Goal: Information Seeking & Learning: Check status

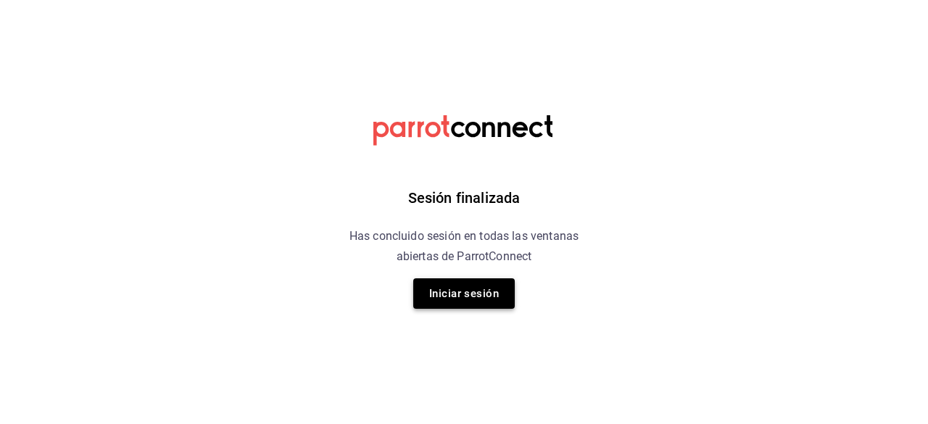
click at [467, 288] on button "Iniciar sesión" at bounding box center [463, 293] width 101 height 30
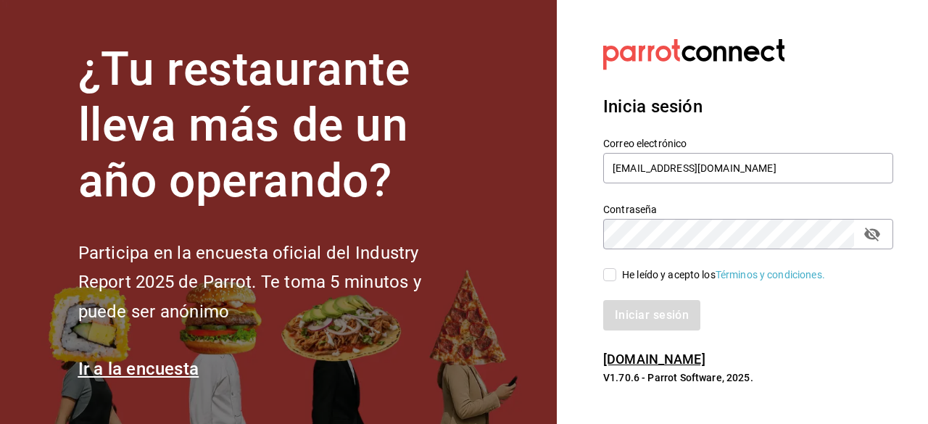
click at [609, 277] on input "He leído y acepto los Términos y condiciones." at bounding box center [609, 274] width 13 height 13
checkbox input "true"
click at [656, 350] on h6 "[DOMAIN_NAME]" at bounding box center [748, 359] width 290 height 21
click at [640, 318] on button "Iniciar sesión" at bounding box center [652, 315] width 99 height 30
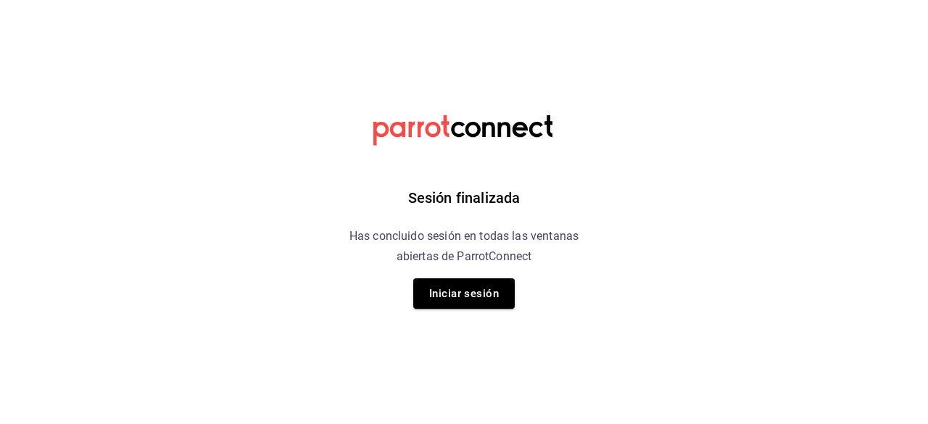
click at [508, 267] on div "Sesión finalizada Has concluido sesión en todas las ventanas abiertas de Parrot…" at bounding box center [464, 212] width 366 height 424
click at [457, 293] on button "Iniciar sesión" at bounding box center [463, 293] width 101 height 30
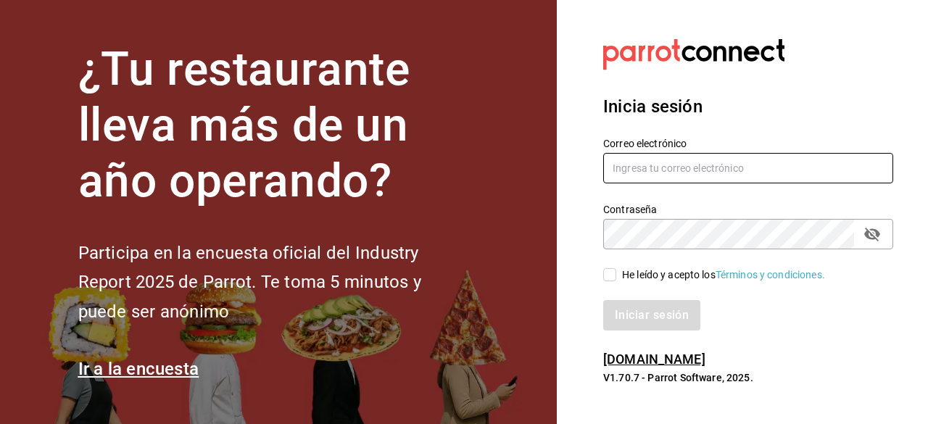
type input "[EMAIL_ADDRESS][DOMAIN_NAME]"
click at [607, 272] on input "He leído y acepto los Términos y condiciones." at bounding box center [609, 274] width 13 height 13
checkbox input "true"
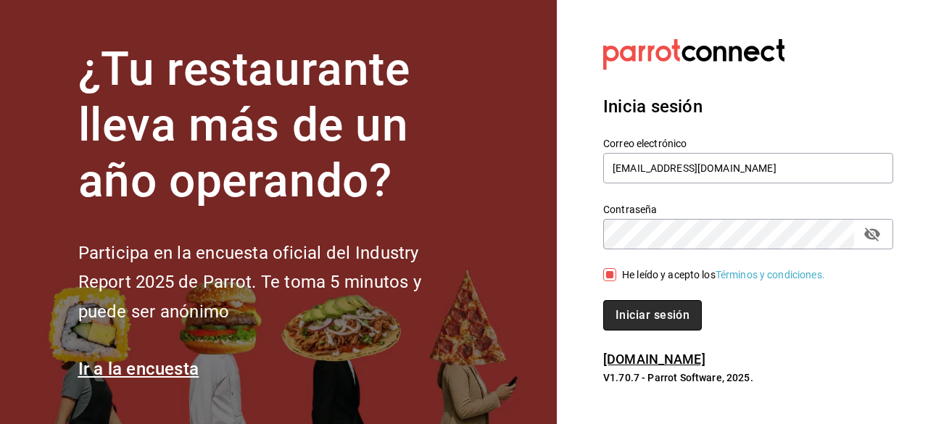
click at [646, 319] on button "Iniciar sesión" at bounding box center [652, 315] width 99 height 30
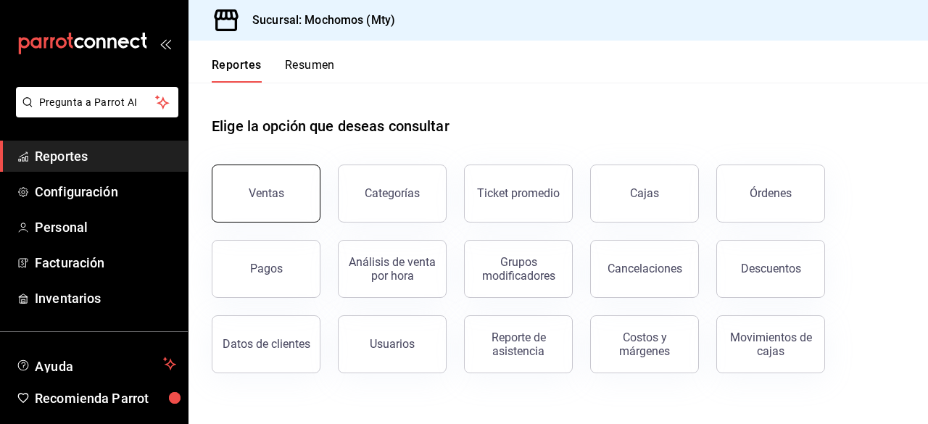
click at [254, 204] on button "Ventas" at bounding box center [266, 193] width 109 height 58
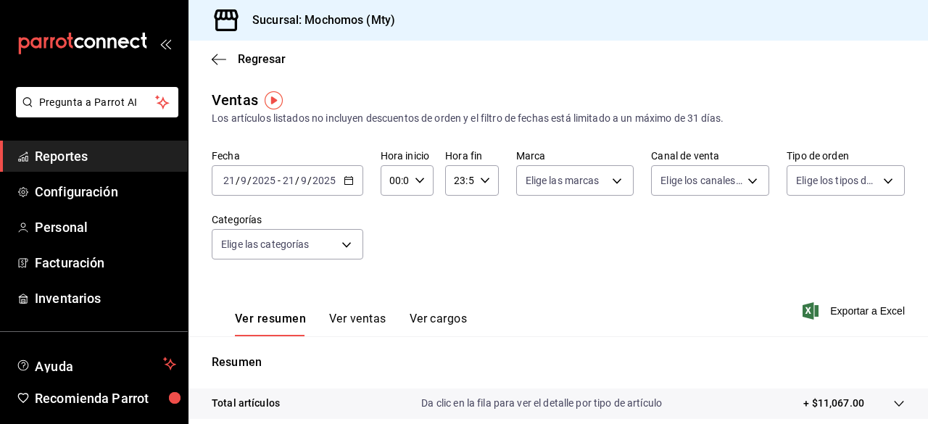
click at [351, 180] on \(Stroke\) "button" at bounding box center [348, 179] width 8 height 1
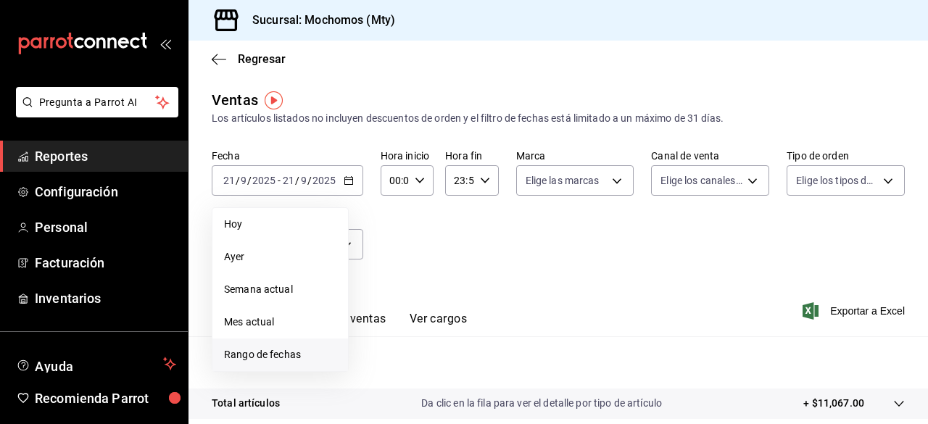
click at [259, 359] on span "Rango de fechas" at bounding box center [280, 354] width 112 height 15
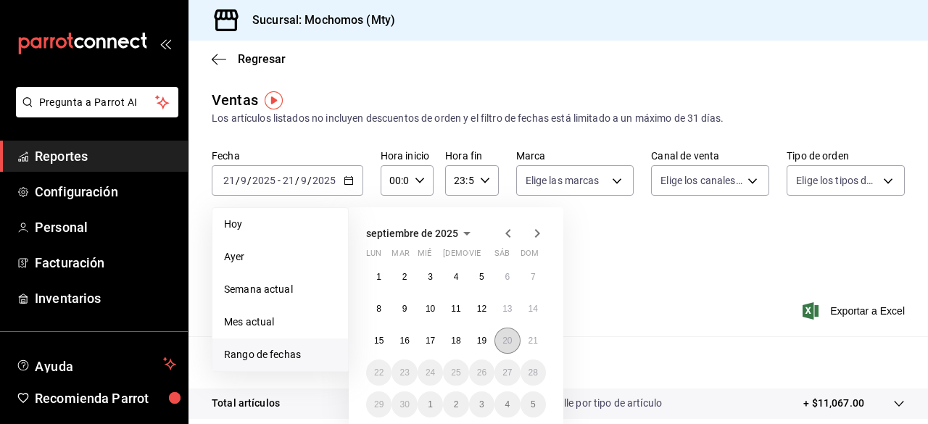
click at [504, 341] on abbr "20" at bounding box center [506, 341] width 9 height 10
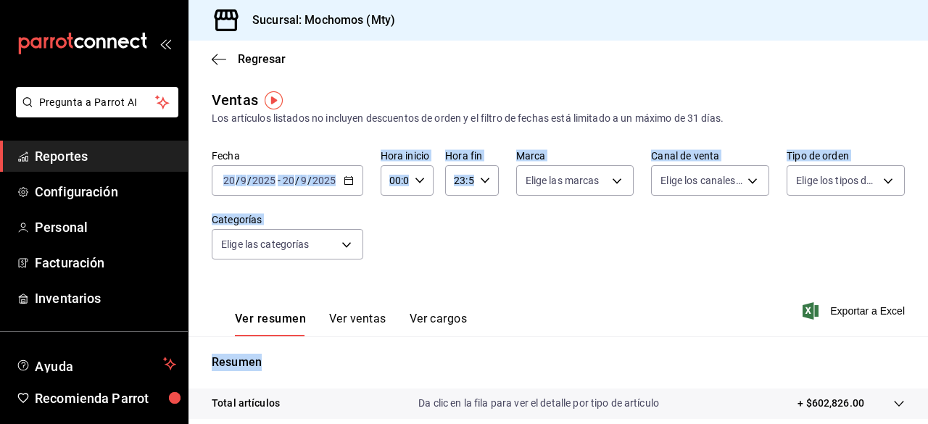
drag, startPoint x: 522, startPoint y: 341, endPoint x: 251, endPoint y: 133, distance: 341.2
click at [251, 133] on div "Ventas Los artículos listados no incluyen descuentos de orden y el filtro de fe…" at bounding box center [557, 380] width 739 height 582
click at [338, 180] on div "2025-09-20 20 / 9 / 2025 - 2025-09-20 20 / 9 / 2025" at bounding box center [287, 180] width 151 height 30
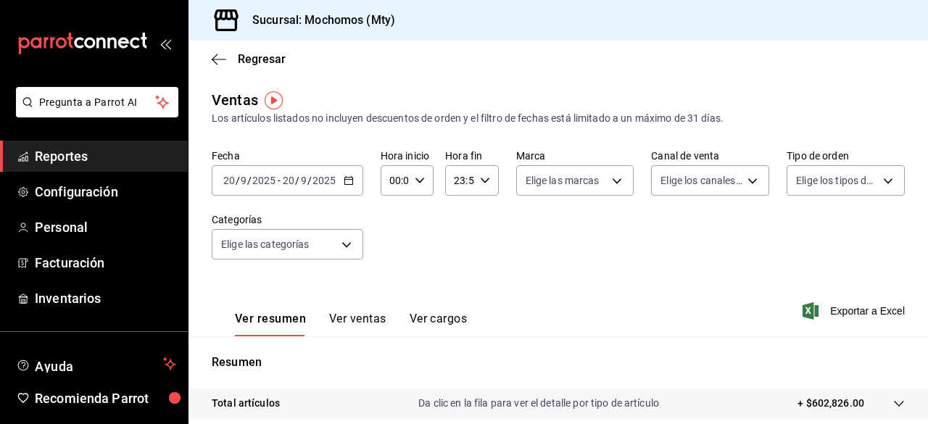
click at [340, 180] on div "2025-09-20 20 / 9 / 2025 - 2025-09-20 20 / 9 / 2025" at bounding box center [287, 180] width 151 height 30
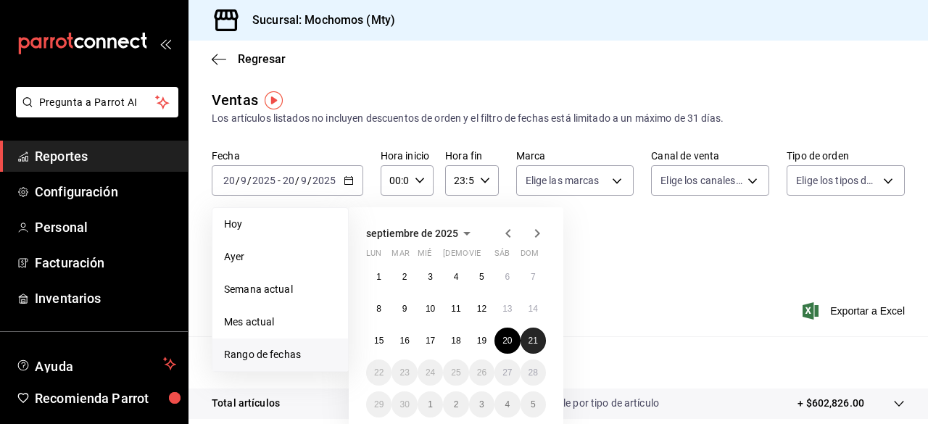
click at [539, 347] on button "21" at bounding box center [532, 341] width 25 height 26
click at [504, 336] on abbr "20" at bounding box center [506, 341] width 9 height 10
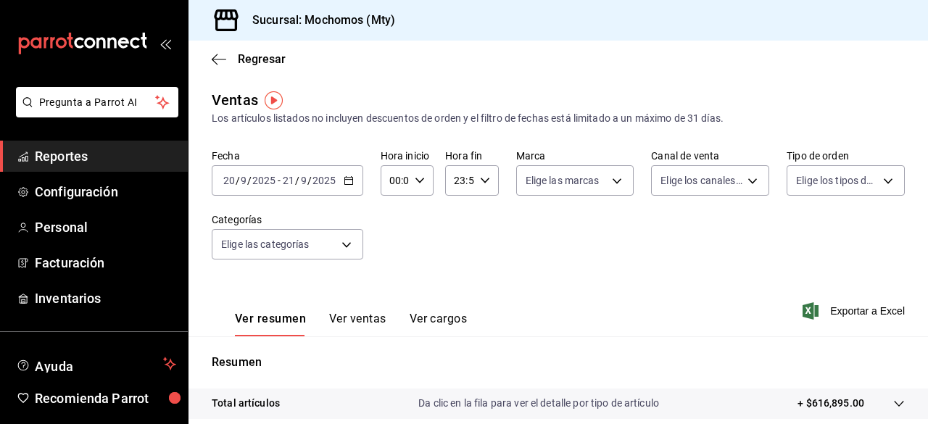
click at [417, 183] on \(Stroke\) "button" at bounding box center [419, 180] width 9 height 5
click at [391, 295] on span "05" at bounding box center [392, 297] width 3 height 12
type input "05:00"
click at [483, 178] on div at bounding box center [464, 212] width 928 height 424
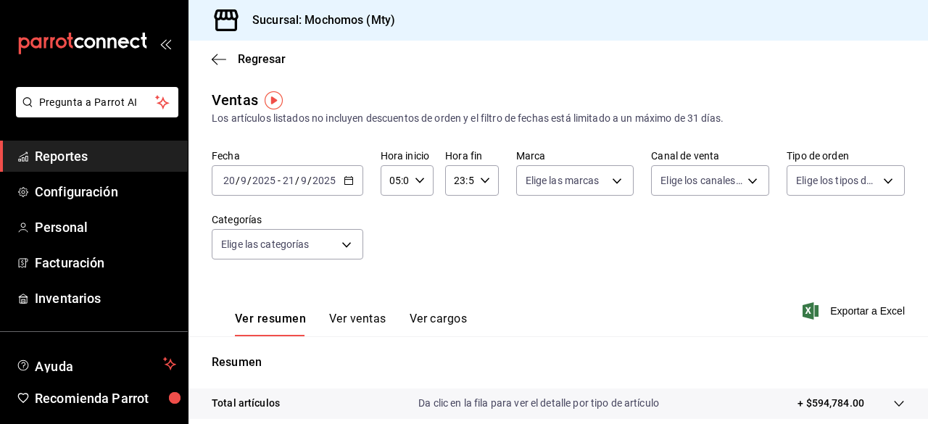
click at [483, 178] on icon "button" at bounding box center [485, 180] width 10 height 10
click at [454, 276] on span "05" at bounding box center [455, 271] width 3 height 12
click at [480, 217] on span "00" at bounding box center [481, 218] width 3 height 12
type input "05:00"
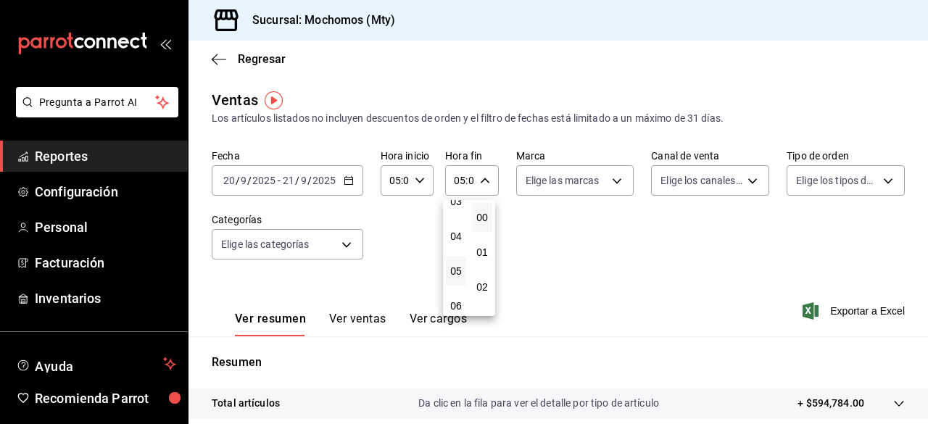
click at [572, 282] on div at bounding box center [464, 212] width 928 height 424
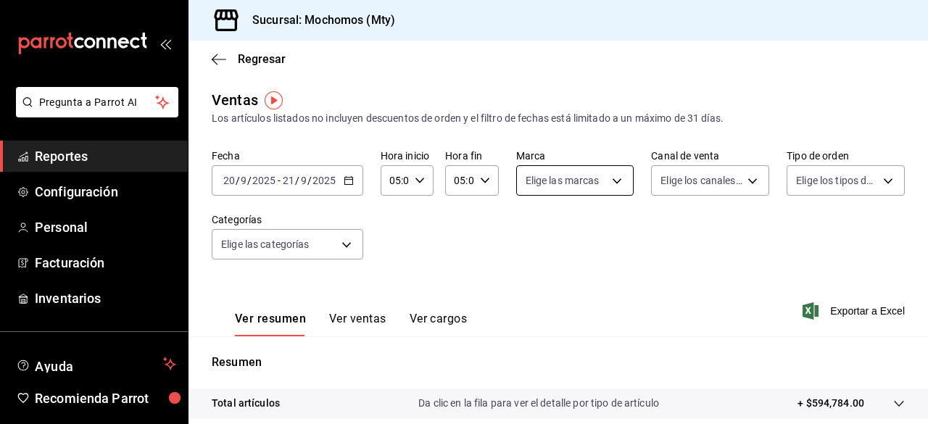
click at [610, 176] on body "Pregunta a Parrot AI Reportes Configuración Personal Facturación Inventarios Ay…" at bounding box center [464, 212] width 928 height 424
click at [526, 247] on div "Ver todas" at bounding box center [558, 235] width 75 height 31
type input "b352ad34-a903-4246-b8b1-197398375429"
checkbox input "true"
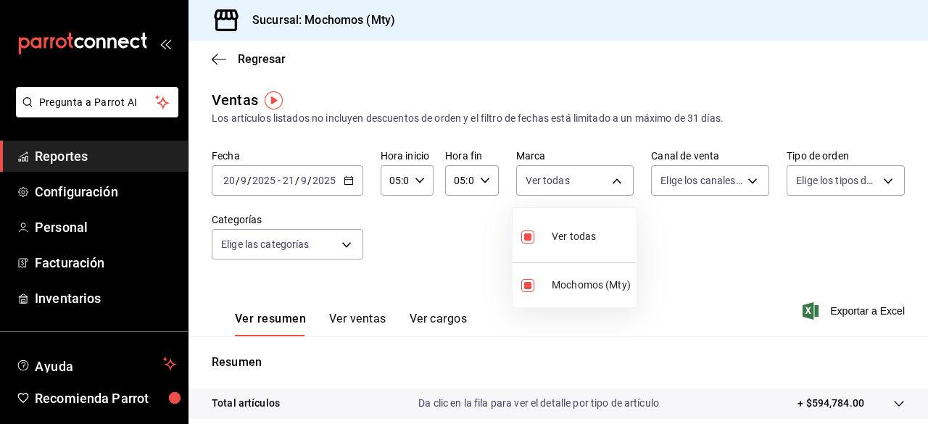
click at [723, 180] on div at bounding box center [464, 212] width 928 height 424
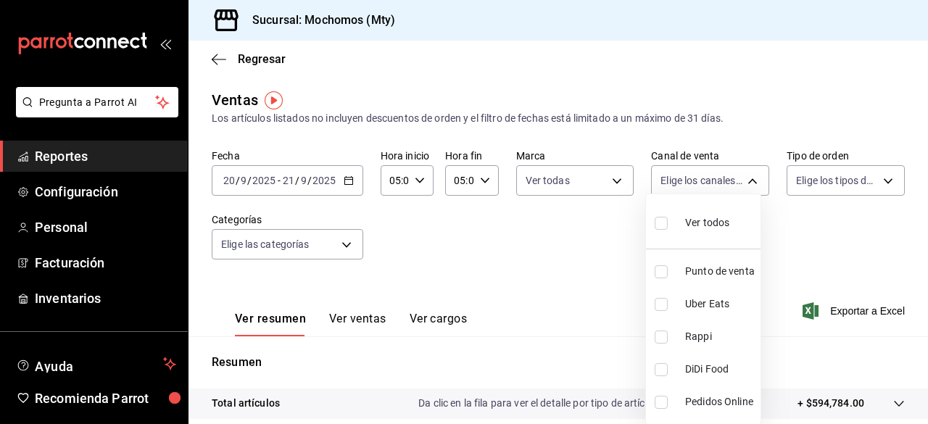
click at [723, 180] on body "Pregunta a Parrot AI Reportes Configuración Personal Facturación Inventarios Ay…" at bounding box center [464, 212] width 928 height 424
click at [667, 222] on label at bounding box center [663, 222] width 19 height 21
click at [667, 222] on input "checkbox" at bounding box center [660, 223] width 13 height 13
checkbox input "false"
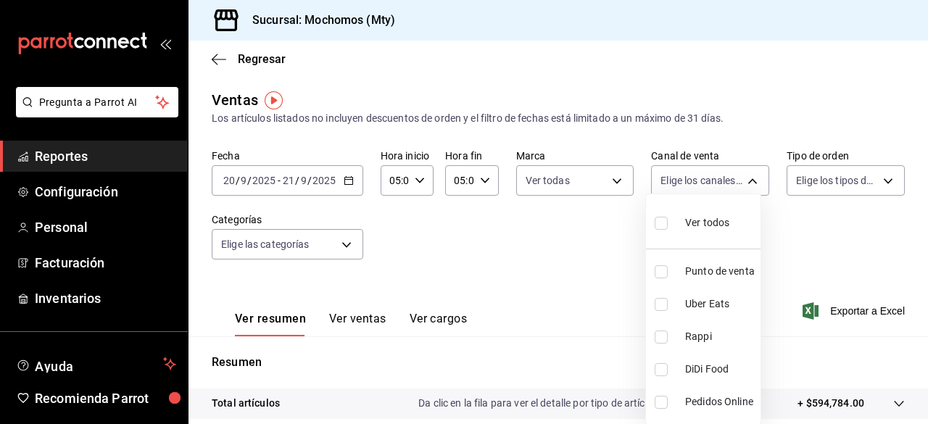
checkbox input "false"
click at [664, 221] on input "checkbox" at bounding box center [660, 223] width 13 height 13
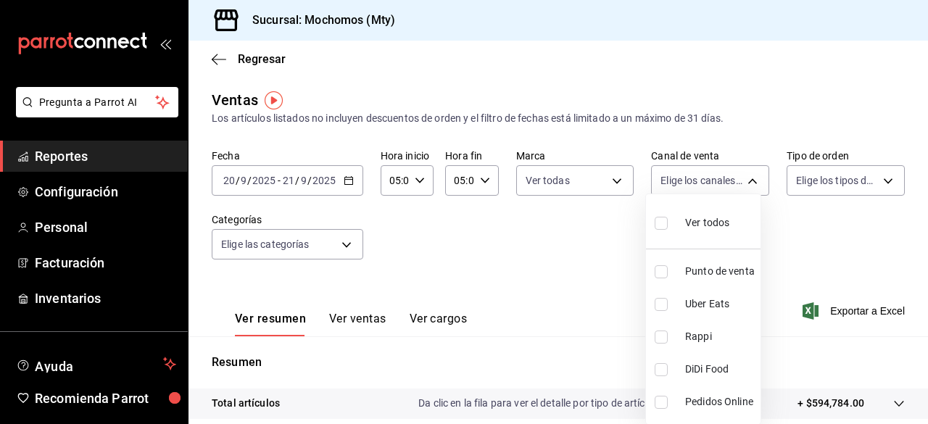
checkbox input "true"
type input "PARROT,UBER_EATS,RAPPI,DIDI_FOOD,ONLINE"
checkbox input "true"
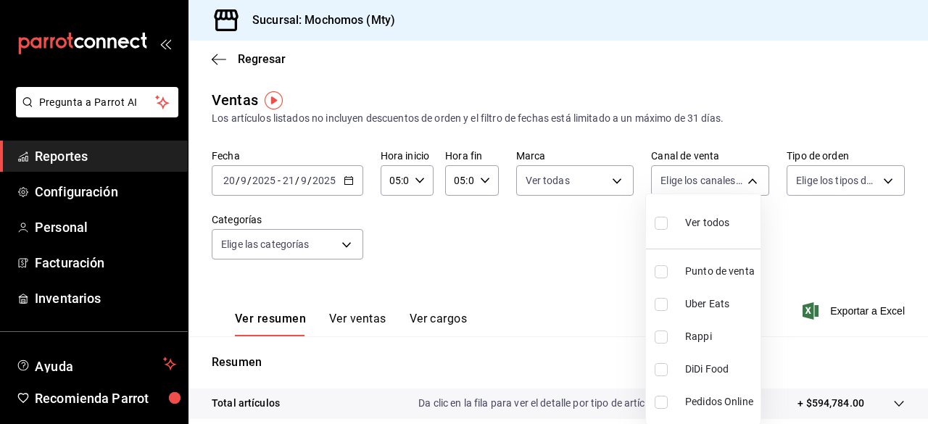
checkbox input "true"
click at [788, 183] on div at bounding box center [464, 212] width 928 height 424
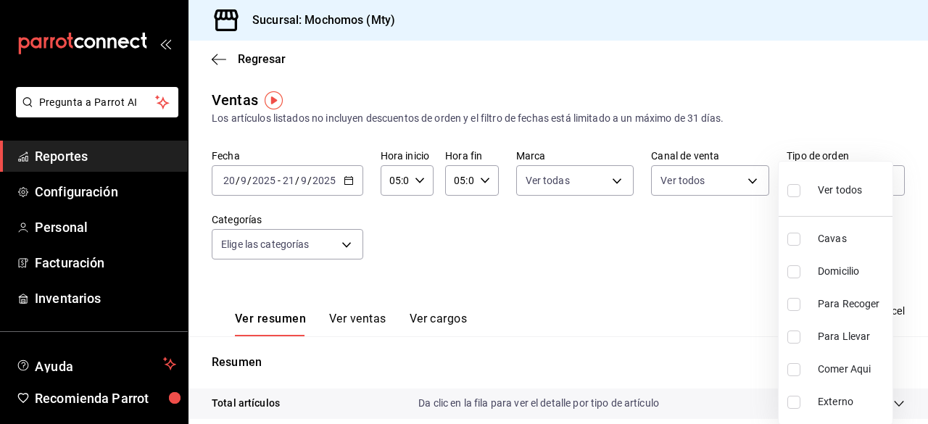
click at [788, 183] on body "Pregunta a Parrot AI Reportes Configuración Personal Facturación Inventarios Ay…" at bounding box center [464, 212] width 928 height 424
click at [788, 192] on input "checkbox" at bounding box center [793, 190] width 13 height 13
checkbox input "true"
type input "7f152bcd-c808-43b1-8377-7ee3764f5c48,abc1671a-a22f-403c-8860-9d090036c428,f5090…"
checkbox input "true"
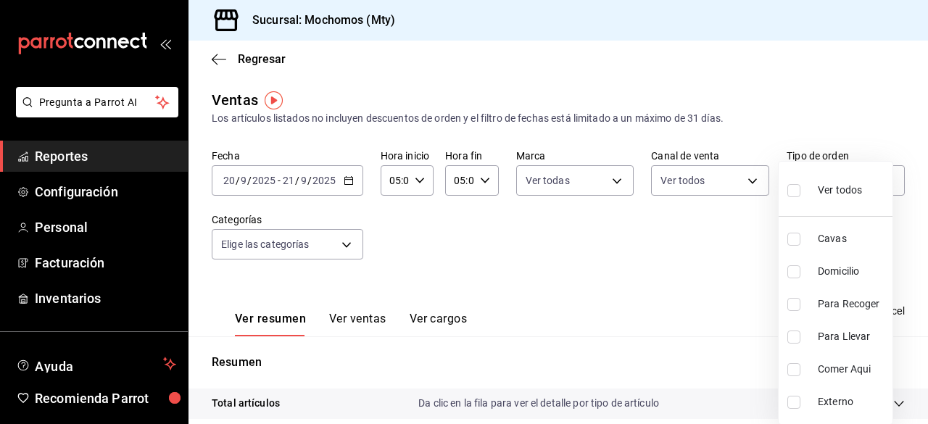
checkbox input "true"
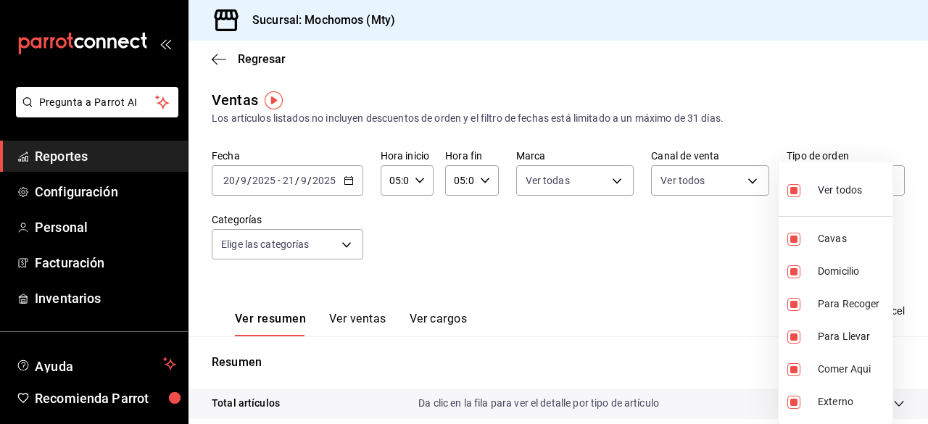
click at [352, 240] on div at bounding box center [464, 212] width 928 height 424
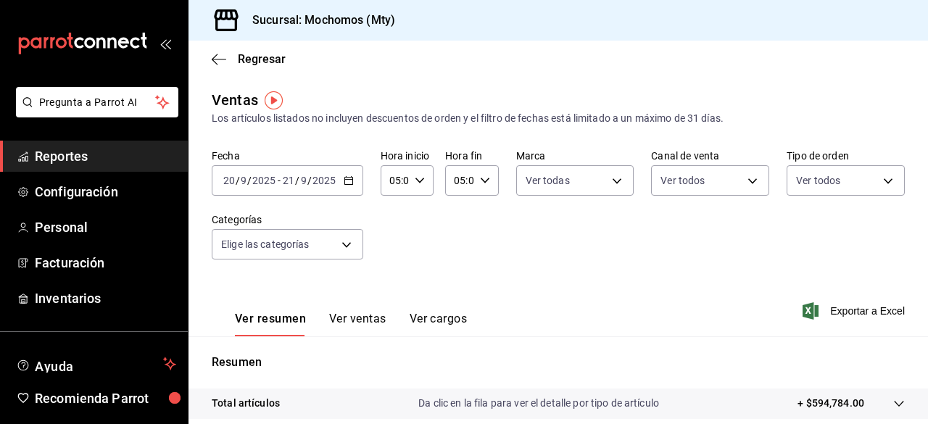
click at [352, 240] on div at bounding box center [464, 212] width 928 height 424
click at [352, 240] on body "Pregunta a Parrot AI Reportes Configuración Personal Facturación Inventarios Ay…" at bounding box center [464, 212] width 928 height 424
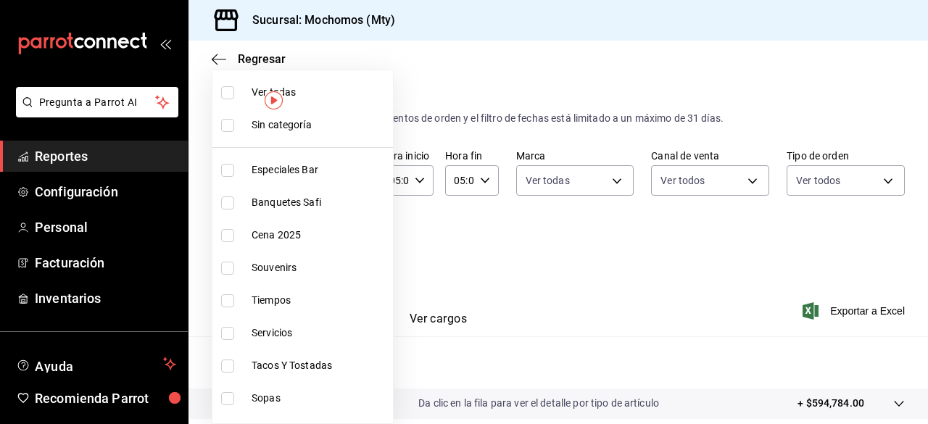
click at [232, 88] on input "checkbox" at bounding box center [227, 92] width 13 height 13
checkbox input "true"
type input "ca062f0f-28a6-4a2e-835a-bf626b46f614,ff02f0f8-cf27-4ea8-b513-1d5c0356e4fc,aaf97…"
checkbox input "true"
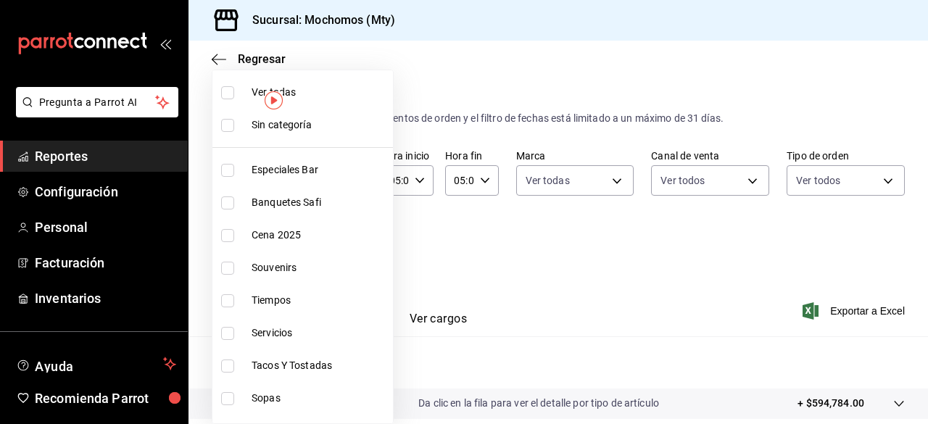
checkbox input "true"
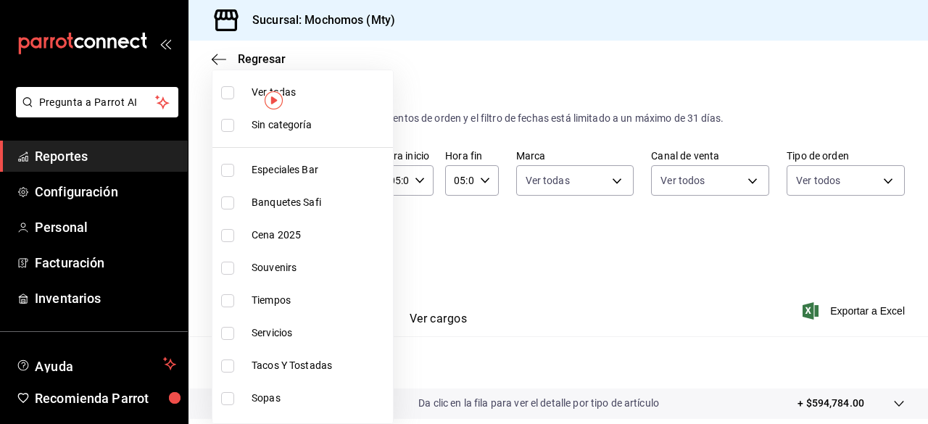
checkbox input "true"
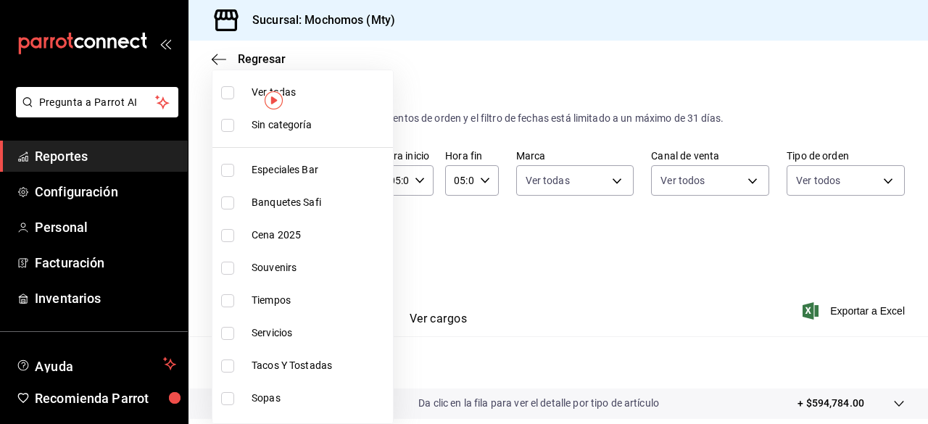
checkbox input "true"
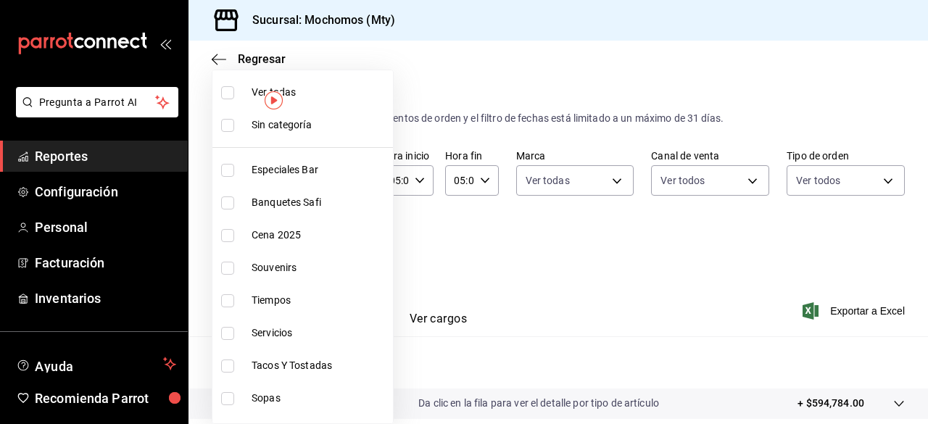
checkbox input "true"
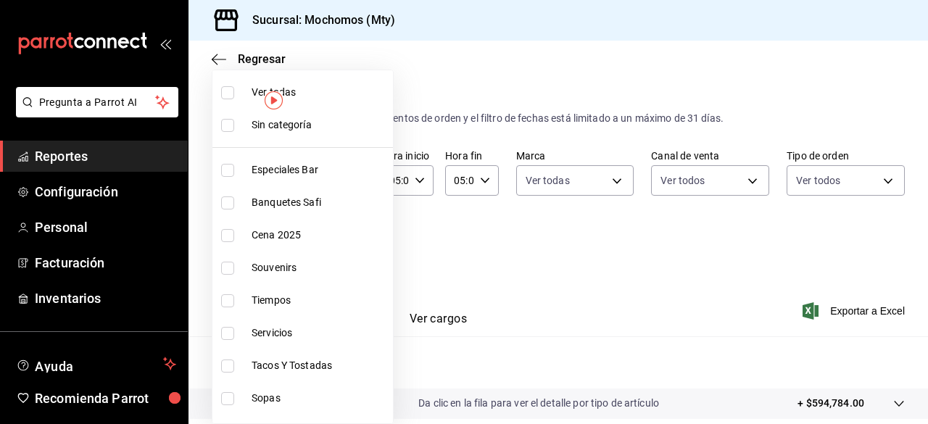
checkbox input "true"
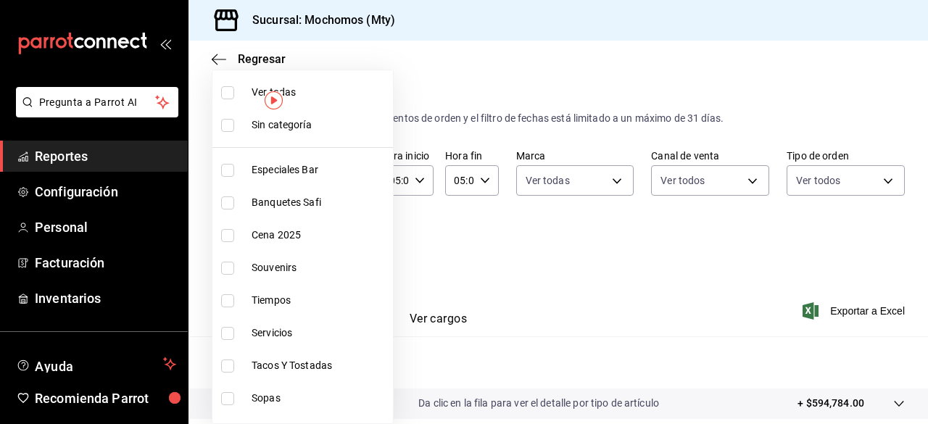
checkbox input "true"
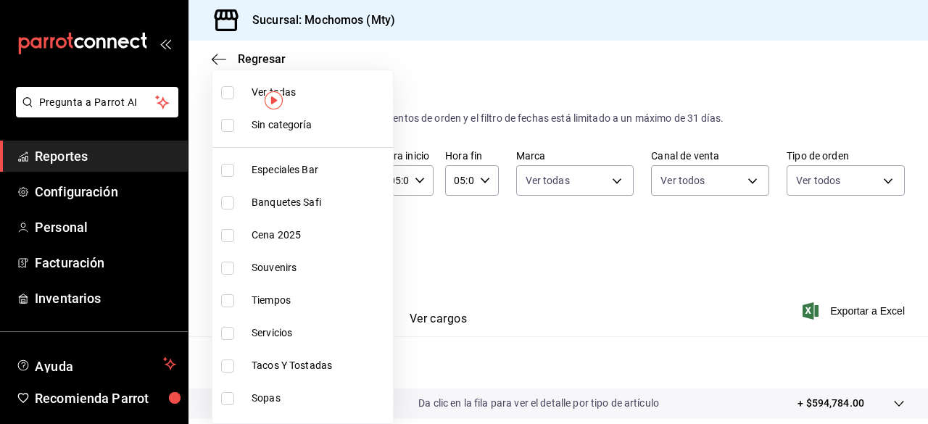
checkbox input "true"
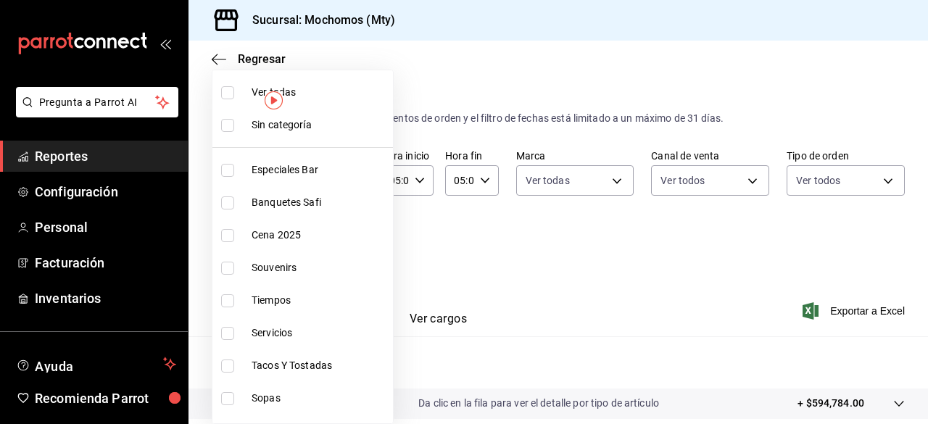
checkbox input "true"
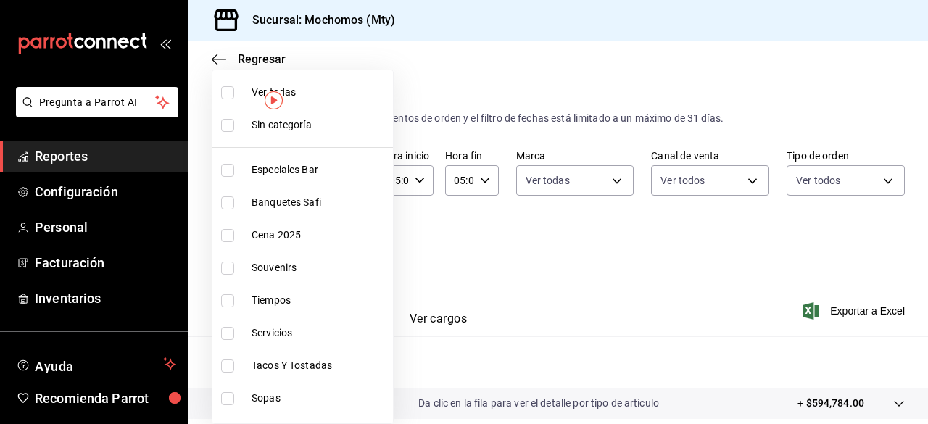
checkbox input "true"
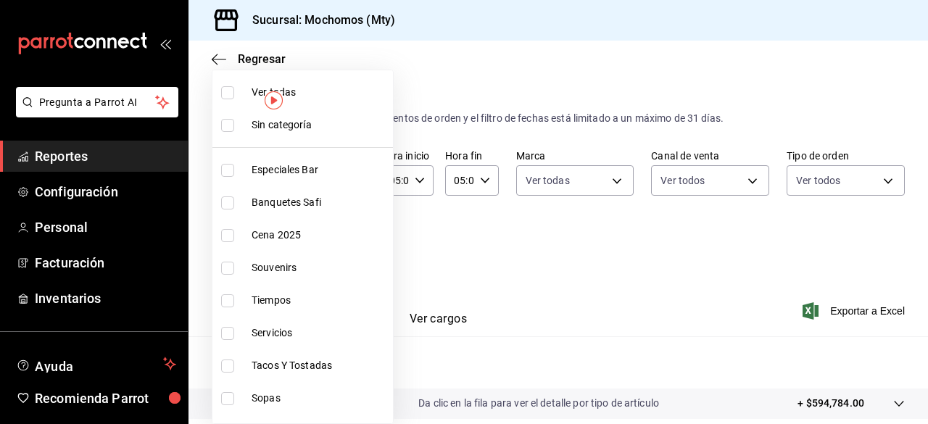
checkbox input "true"
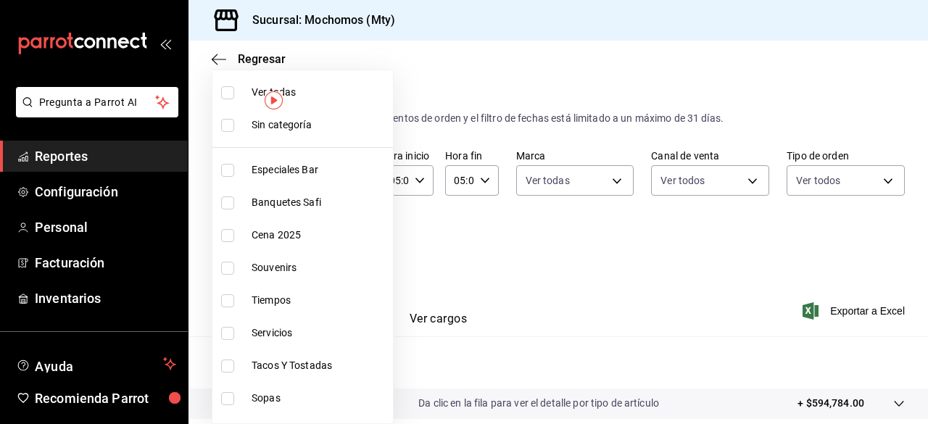
checkbox input "true"
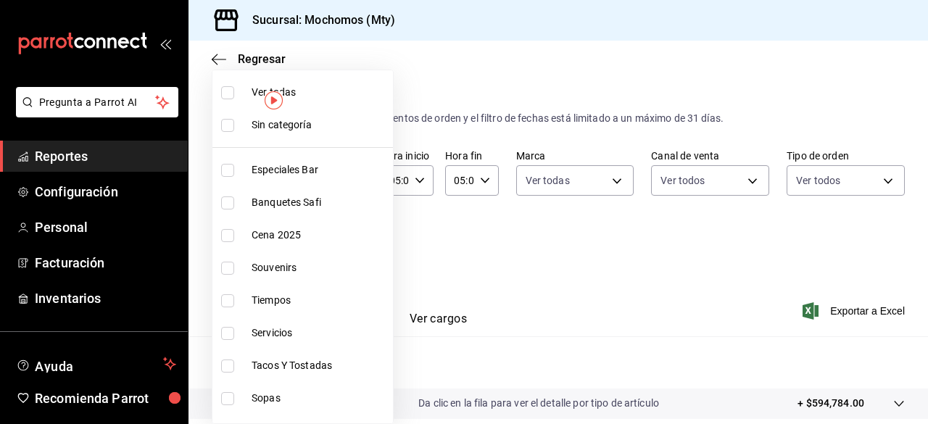
checkbox input "true"
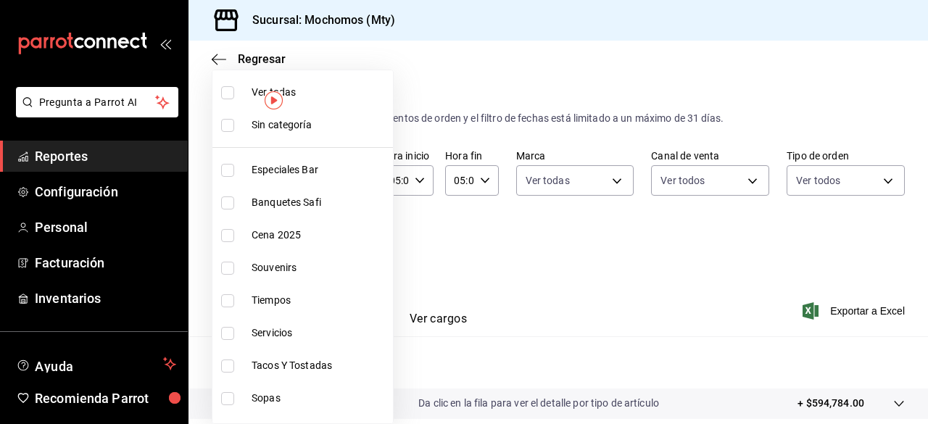
checkbox input "true"
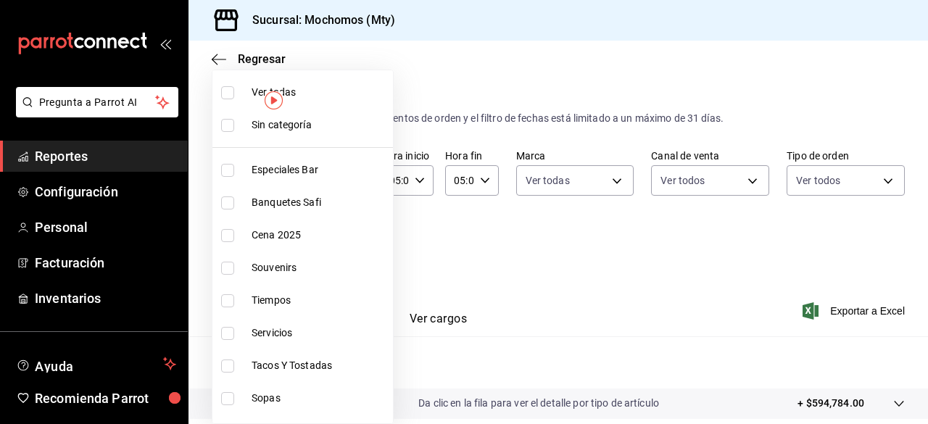
checkbox input "true"
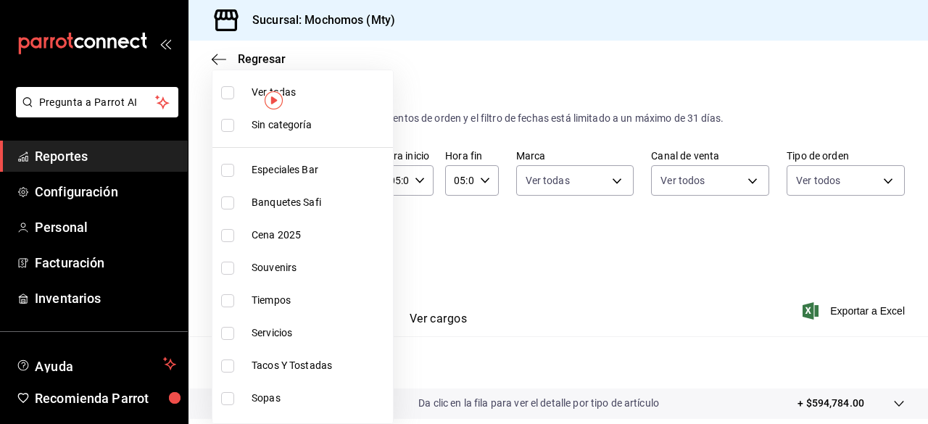
checkbox input "true"
click at [228, 127] on input "checkbox" at bounding box center [227, 125] width 13 height 13
checkbox input "true"
click at [793, 317] on div at bounding box center [464, 212] width 928 height 424
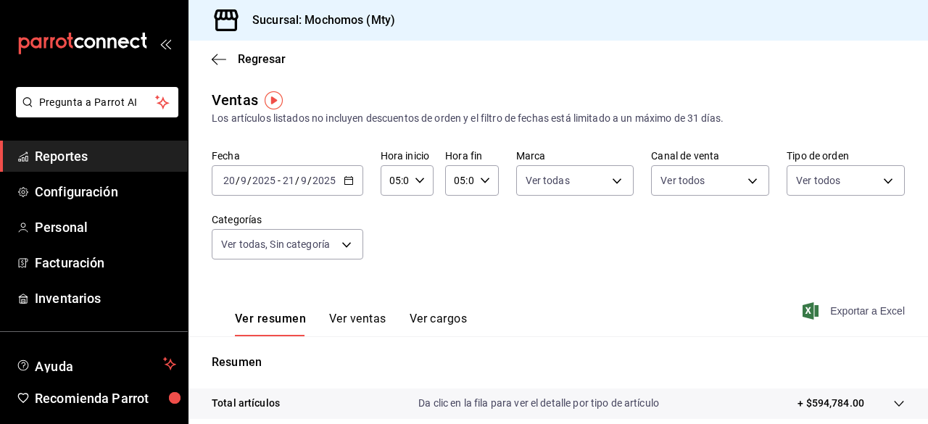
click at [803, 310] on icon "button" at bounding box center [810, 310] width 16 height 17
click at [60, 161] on span "Reportes" at bounding box center [105, 156] width 141 height 20
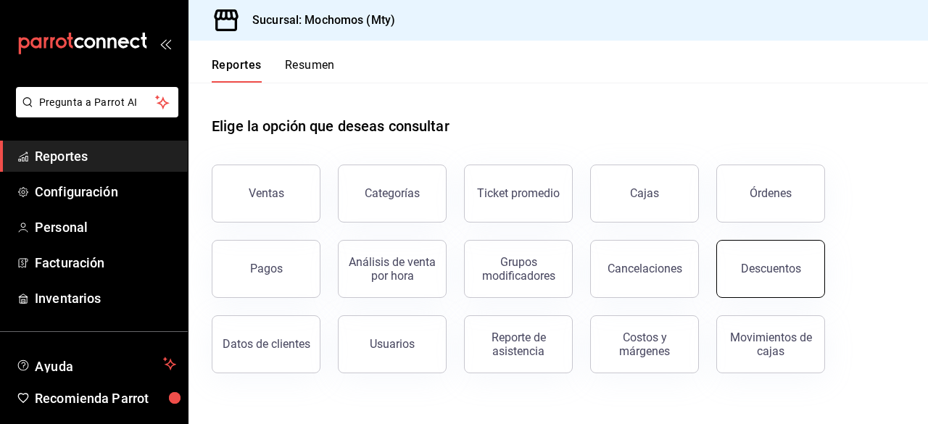
click at [759, 264] on div "Descuentos" at bounding box center [771, 269] width 60 height 14
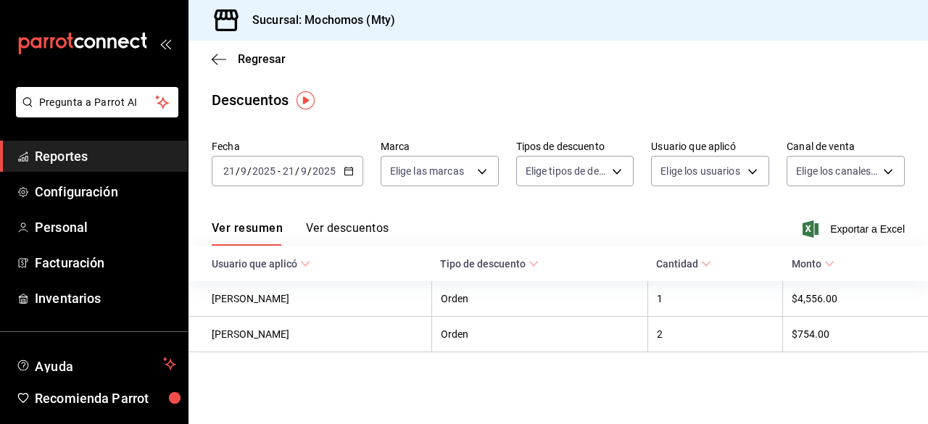
click at [343, 162] on div "2025-09-21 21 / 9 / 2025 - 2025-09-21 21 / 9 / 2025" at bounding box center [287, 171] width 151 height 30
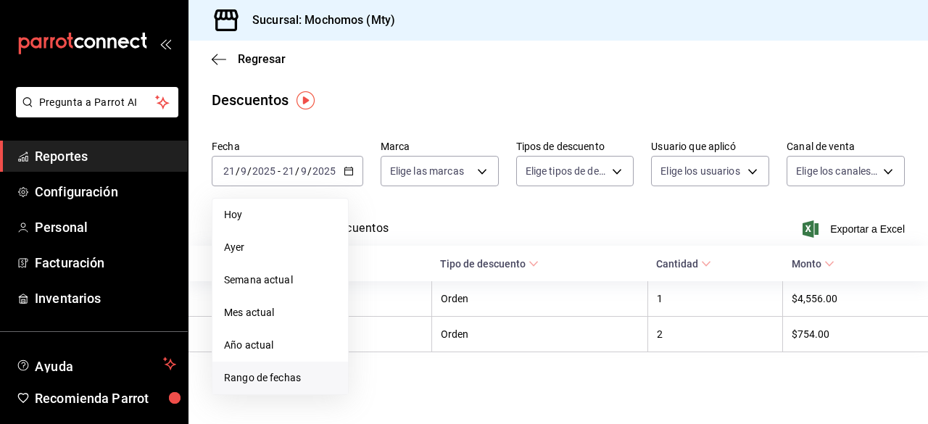
click at [267, 378] on span "Rango de fechas" at bounding box center [280, 377] width 112 height 15
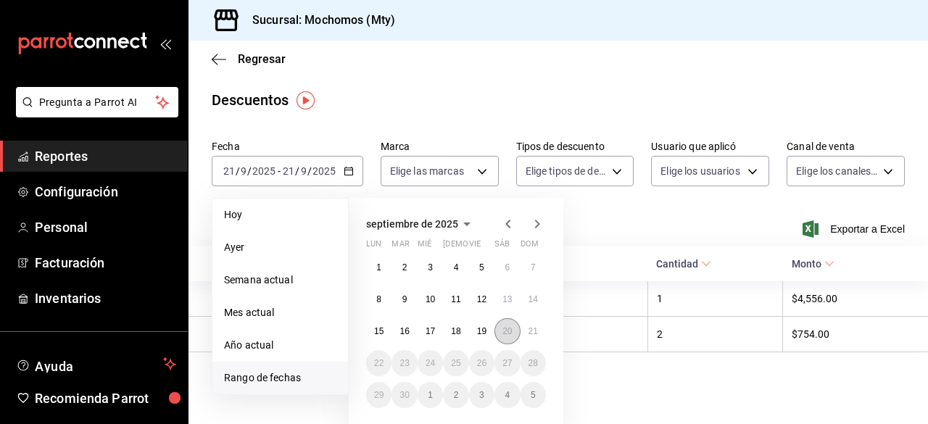
click at [504, 338] on button "20" at bounding box center [506, 331] width 25 height 26
click at [539, 331] on button "21" at bounding box center [532, 331] width 25 height 26
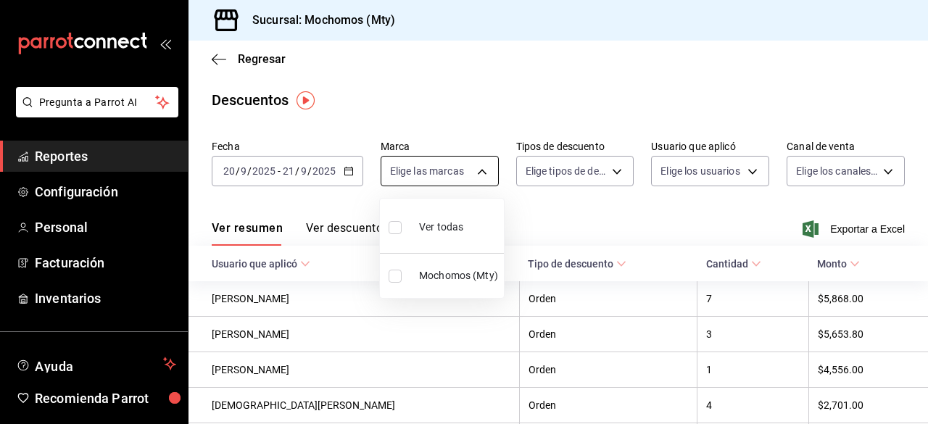
click at [470, 157] on body "Pregunta a Parrot AI Reportes Configuración Personal Facturación Inventarios Ay…" at bounding box center [464, 212] width 928 height 424
click at [413, 224] on div "Ver todas" at bounding box center [425, 225] width 75 height 31
type input "b352ad34-a903-4246-b8b1-197398375429"
checkbox input "true"
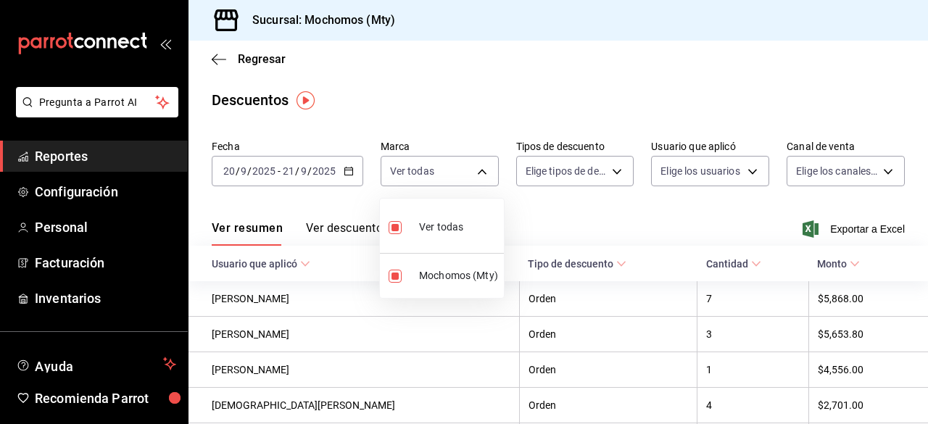
click at [593, 162] on div at bounding box center [464, 212] width 928 height 424
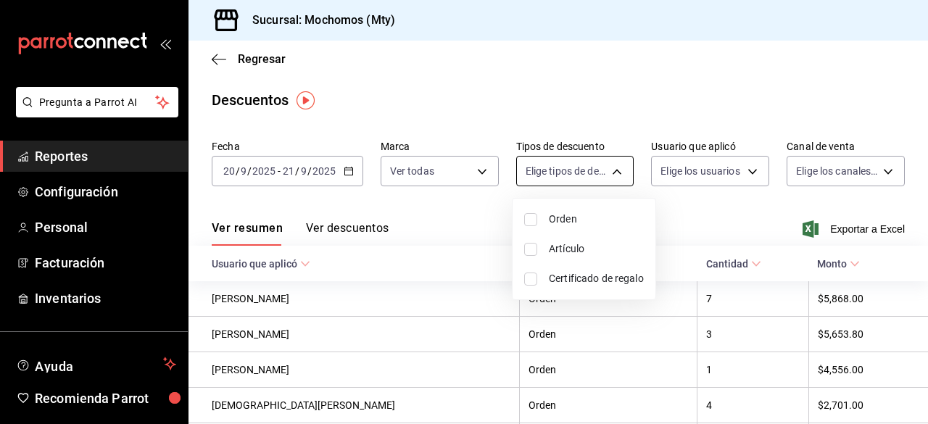
click at [596, 170] on body "Pregunta a Parrot AI Reportes Configuración Personal Facturación Inventarios Ay…" at bounding box center [464, 212] width 928 height 424
click at [534, 219] on input "checkbox" at bounding box center [530, 219] width 13 height 13
checkbox input "true"
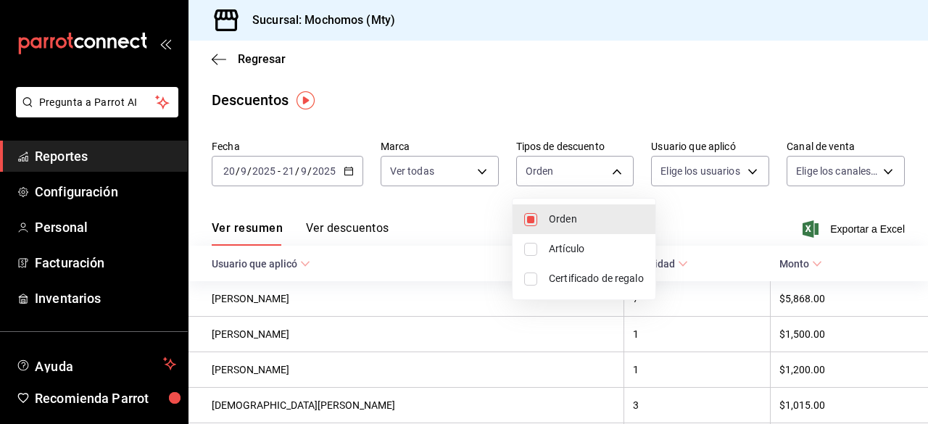
click at [529, 241] on li "Artículo" at bounding box center [583, 249] width 143 height 30
type input "ORDER,ORDER_ITEM"
checkbox input "true"
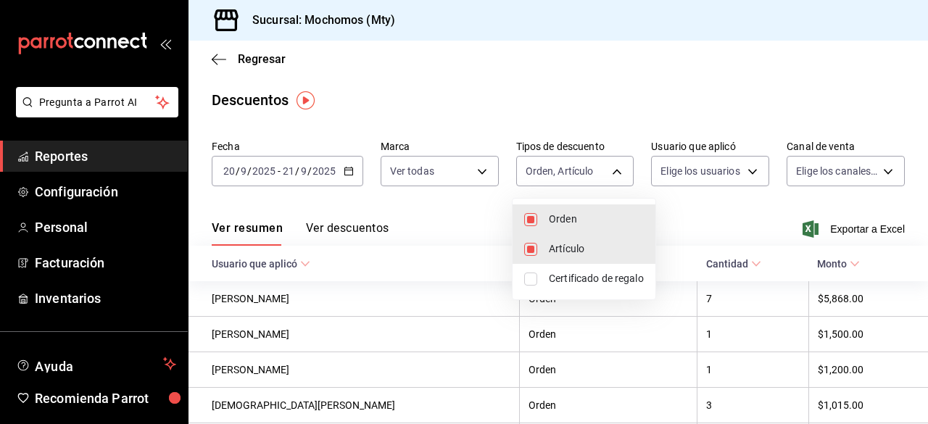
click at [529, 278] on input "checkbox" at bounding box center [530, 278] width 13 height 13
checkbox input "true"
type input "ORDER,ORDER_ITEM,CARD_REWARD"
click at [715, 173] on div at bounding box center [464, 212] width 928 height 424
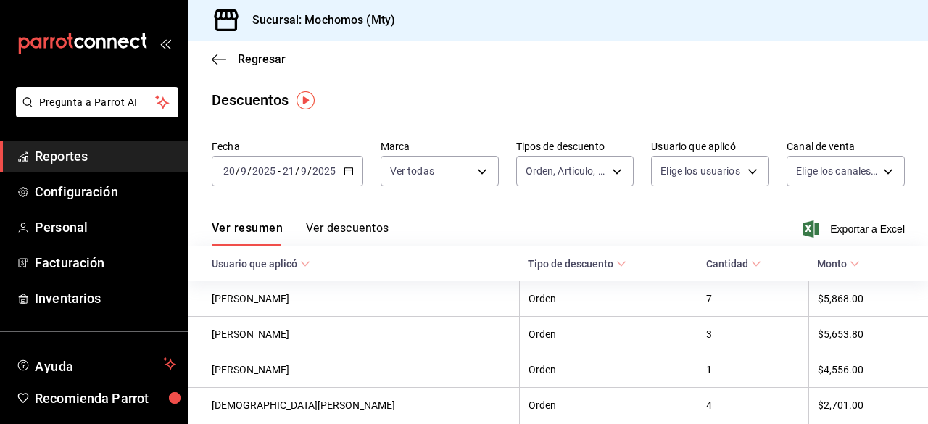
click at [715, 173] on div at bounding box center [464, 212] width 928 height 424
click at [715, 173] on body "Pregunta a Parrot AI Reportes Configuración Personal Facturación Inventarios Ay…" at bounding box center [464, 212] width 928 height 424
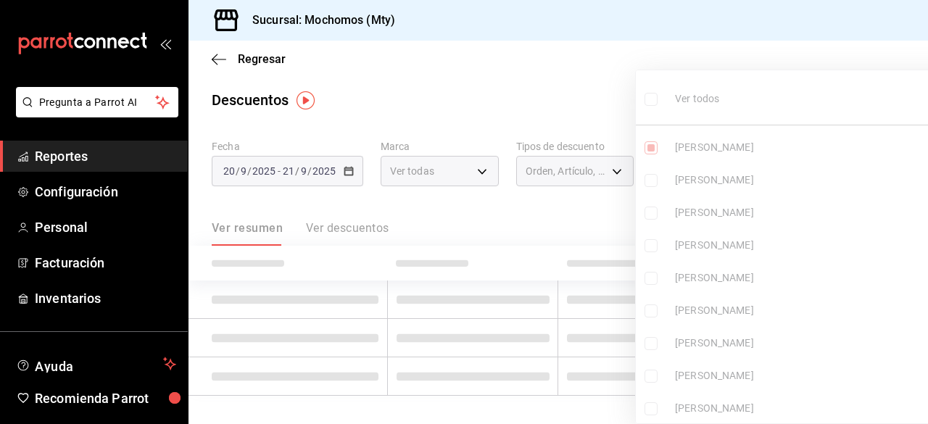
type input "cd038da4-e02f-47c0-a68f-5acf279c92e3"
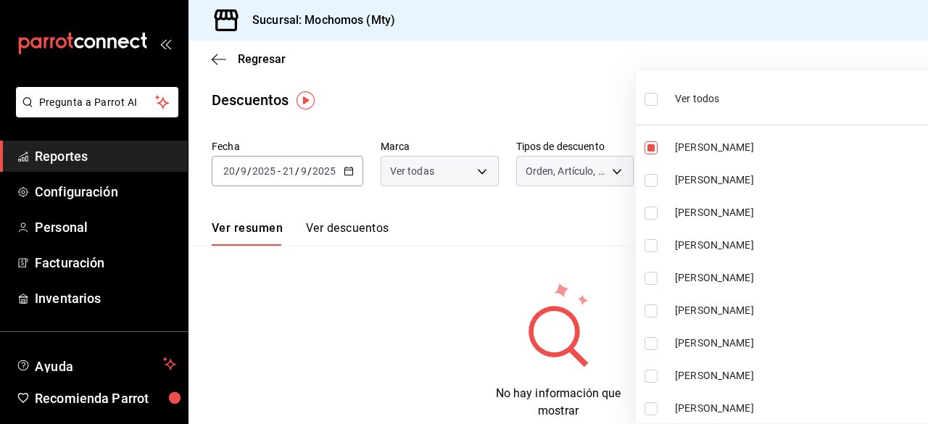
drag, startPoint x: 649, startPoint y: 95, endPoint x: 562, endPoint y: 100, distance: 86.4
click at [649, 95] on input "checkbox" at bounding box center [650, 99] width 13 height 13
checkbox input "true"
click at [649, 99] on ul "Ver todos Elizabeth Castellanos Hernández JUAN RAYMUNDO GALVEZ HERNANDEZ Deisy …" at bounding box center [801, 251] width 333 height 362
click at [562, 100] on div at bounding box center [464, 212] width 928 height 424
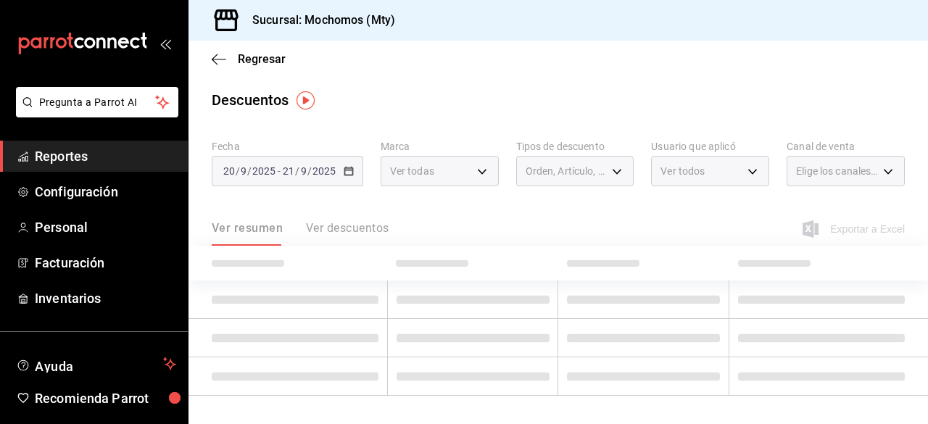
type input "cd038da4-e02f-47c0-a68f-5acf279c92e3,6f481a37-b1a9-4aae-878d-1ac587fef8fd,fc059…"
checkbox input "true"
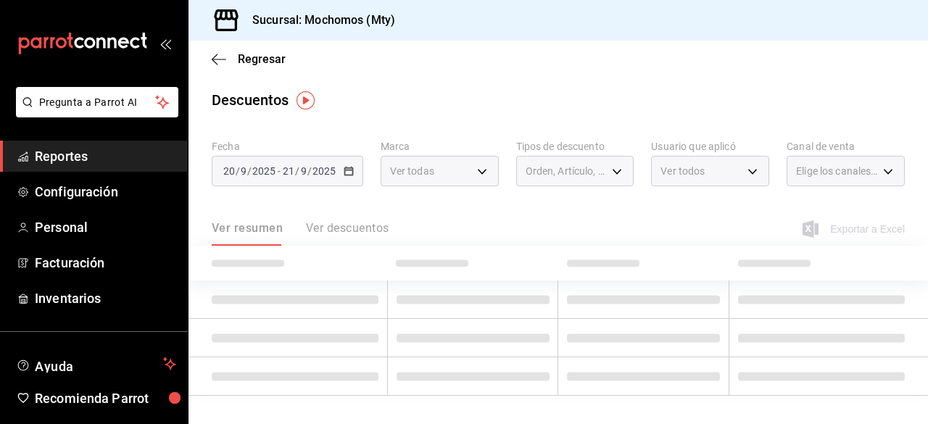
checkbox input "true"
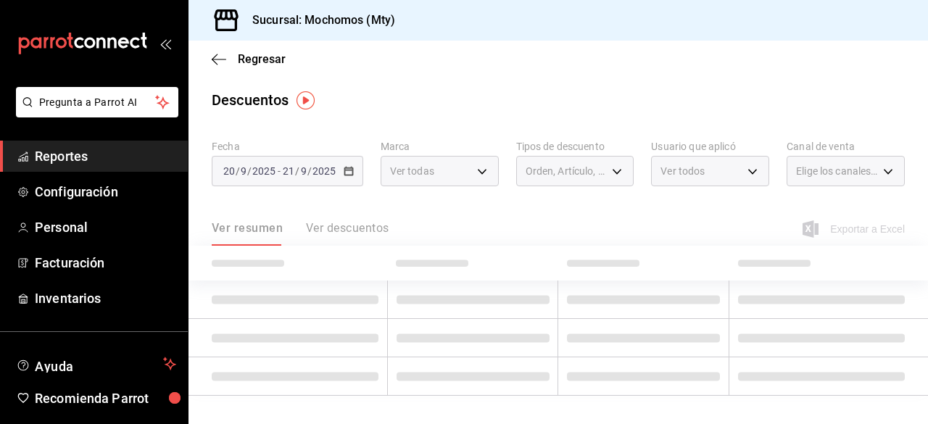
checkbox input "true"
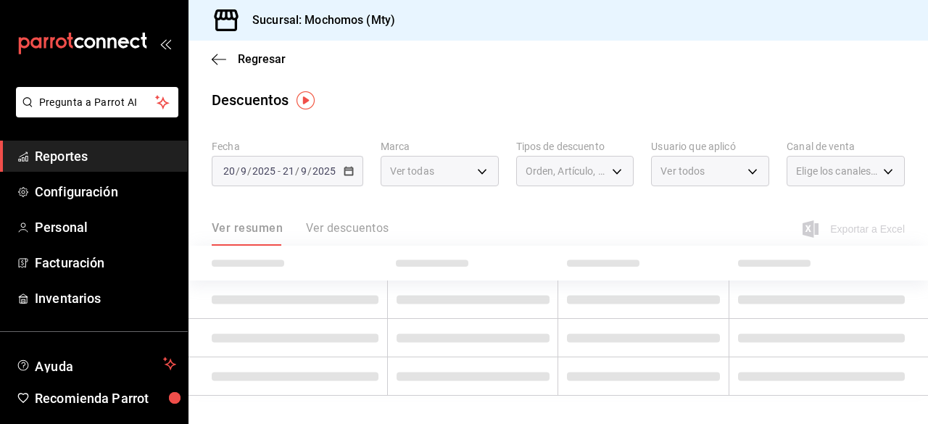
checkbox input "true"
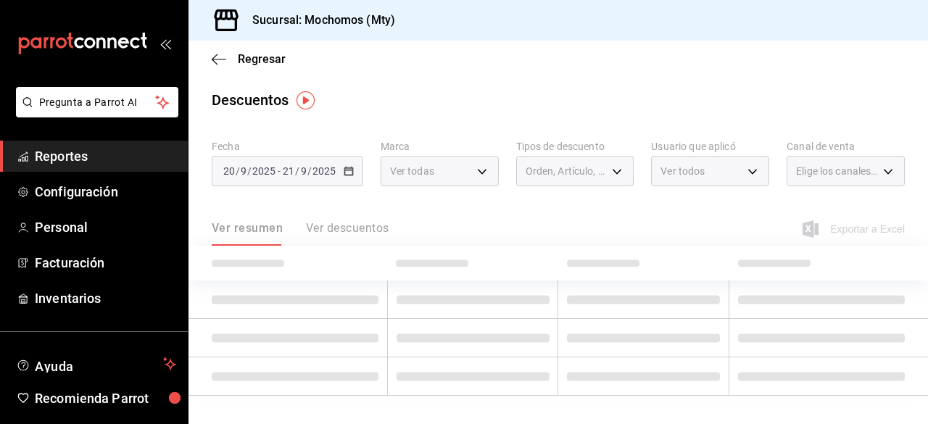
checkbox input "true"
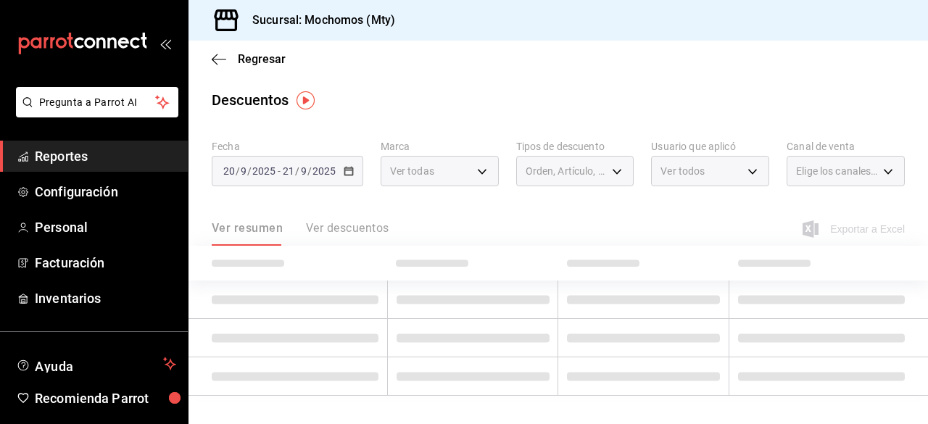
checkbox input "true"
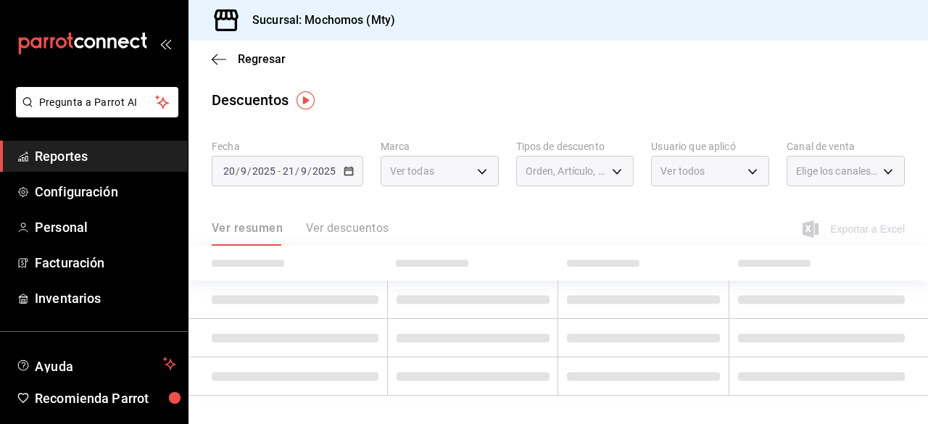
checkbox input "true"
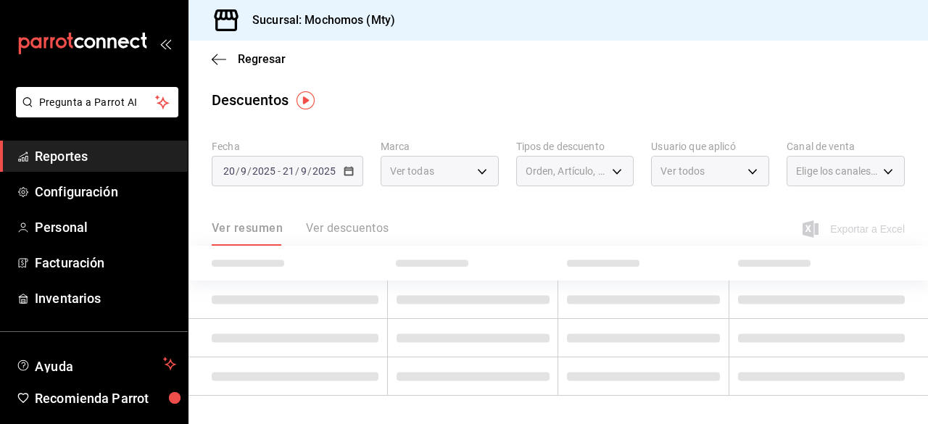
checkbox input "true"
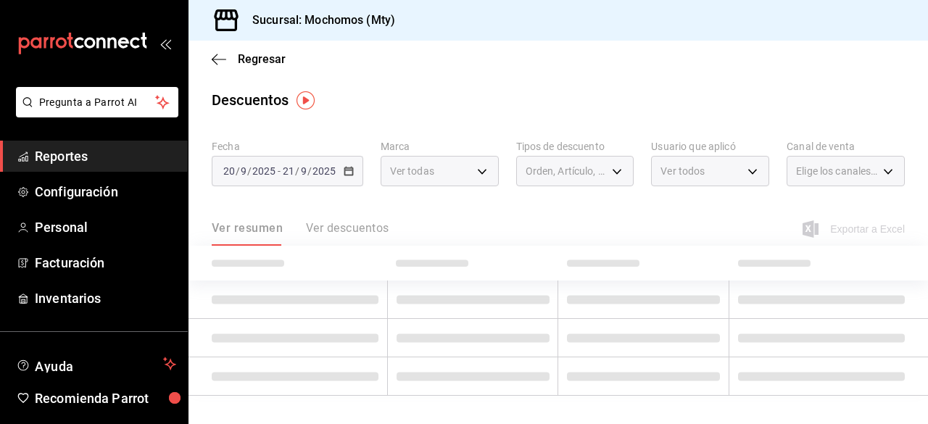
checkbox input "true"
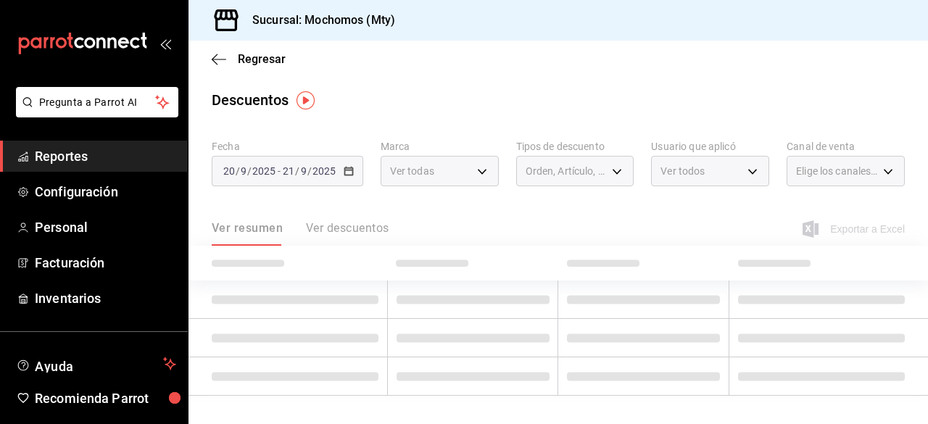
checkbox input "true"
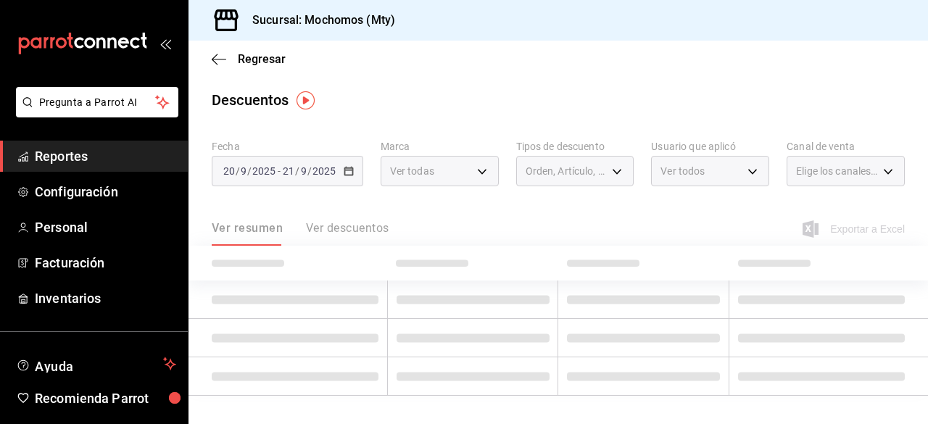
checkbox input "true"
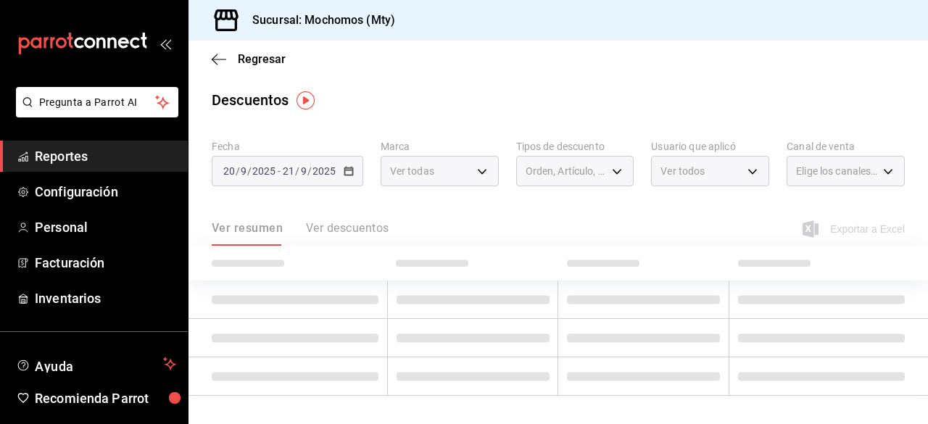
checkbox input "true"
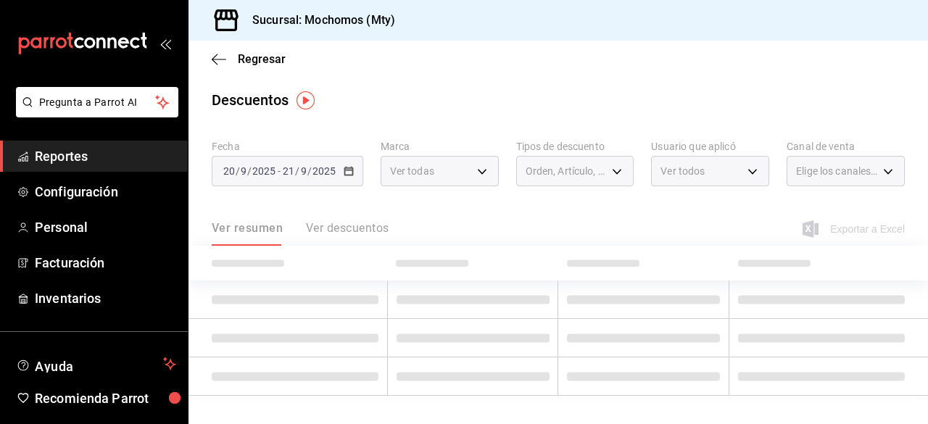
checkbox input "true"
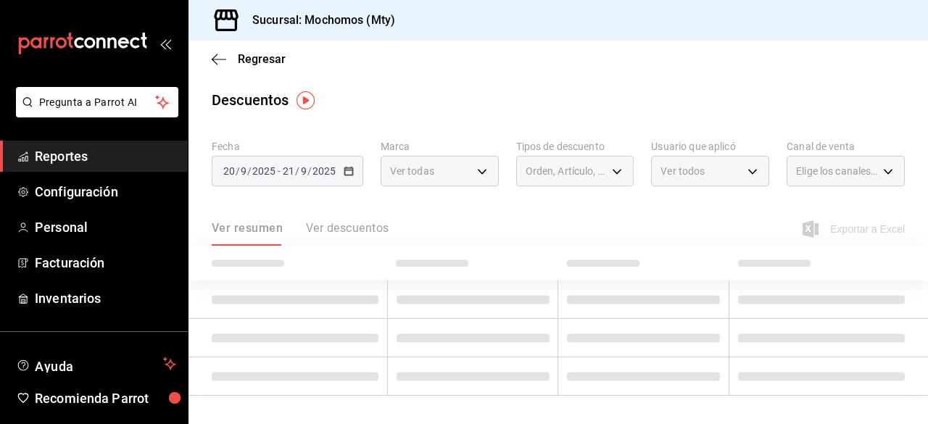
checkbox input "true"
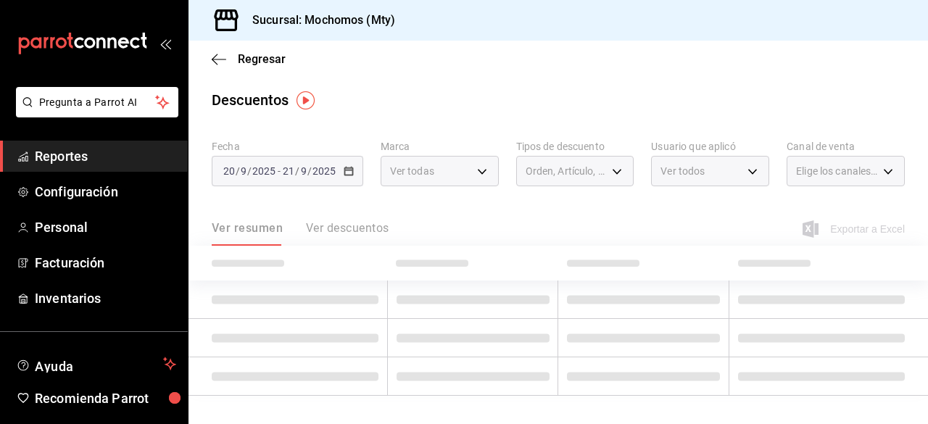
checkbox input "true"
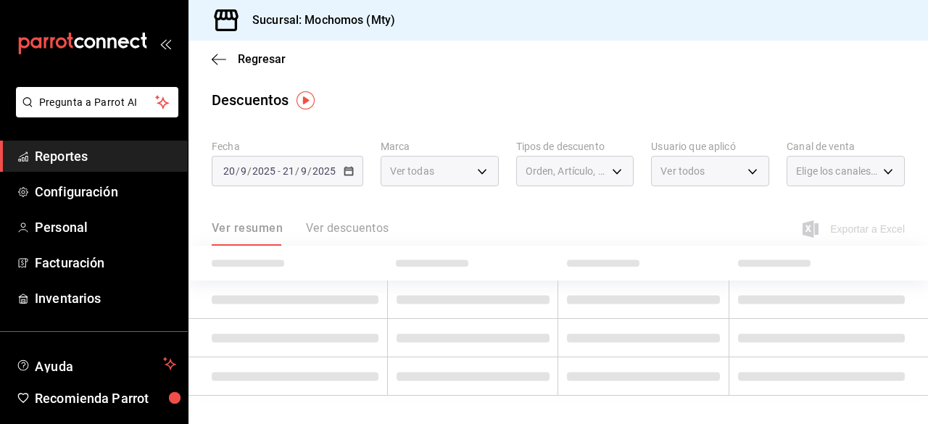
checkbox input "true"
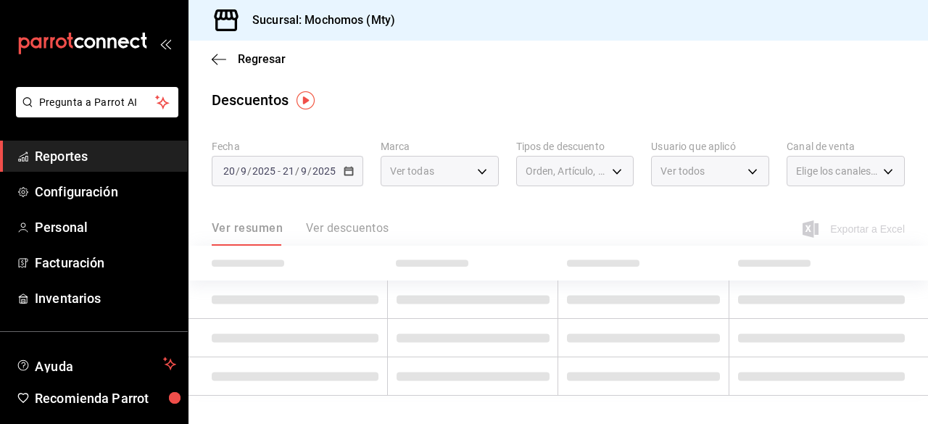
checkbox input "true"
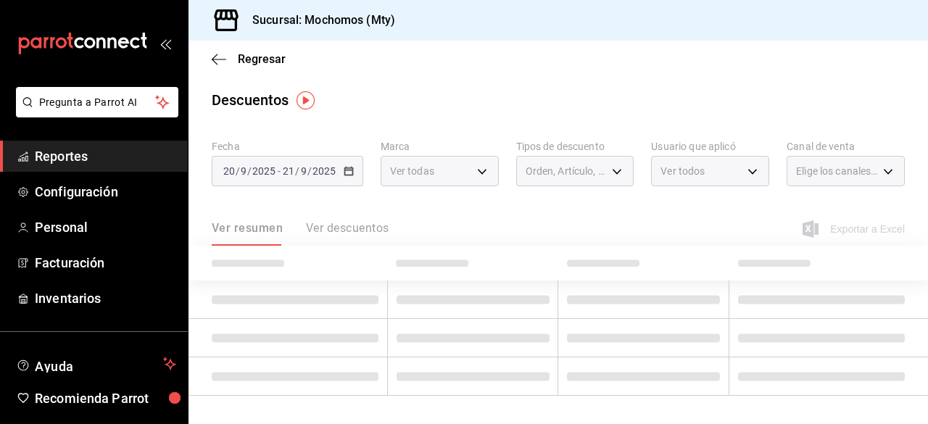
checkbox input "true"
click at [530, 73] on div at bounding box center [464, 212] width 928 height 424
click at [830, 164] on li "Elizabeth Castellanos Hernández" at bounding box center [763, 169] width 250 height 18
click at [830, 164] on ul "Ver todos Elizabeth Castellanos Hernández JUAN RAYMUNDO GALVEZ HERNANDEZ Deisy …" at bounding box center [763, 228] width 250 height 204
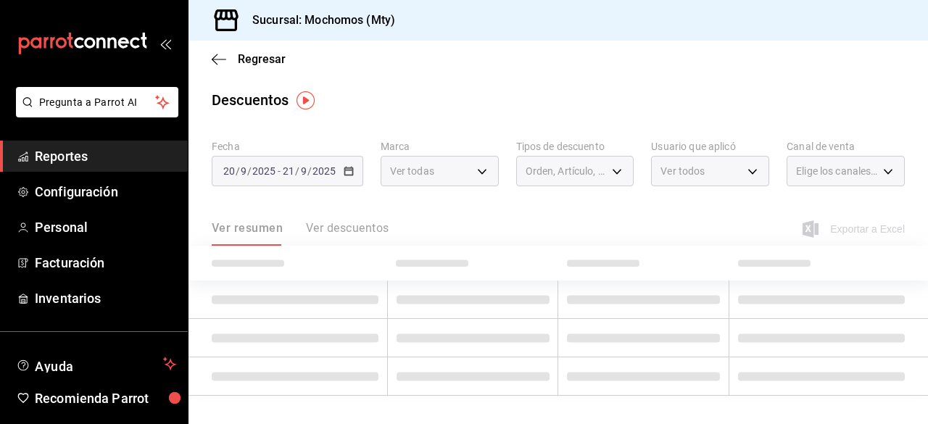
click at [828, 176] on ul "Ver todos Elizabeth Castellanos Hernández JUAN RAYMUNDO GALVEZ HERNANDEZ Deisy …" at bounding box center [763, 228] width 250 height 204
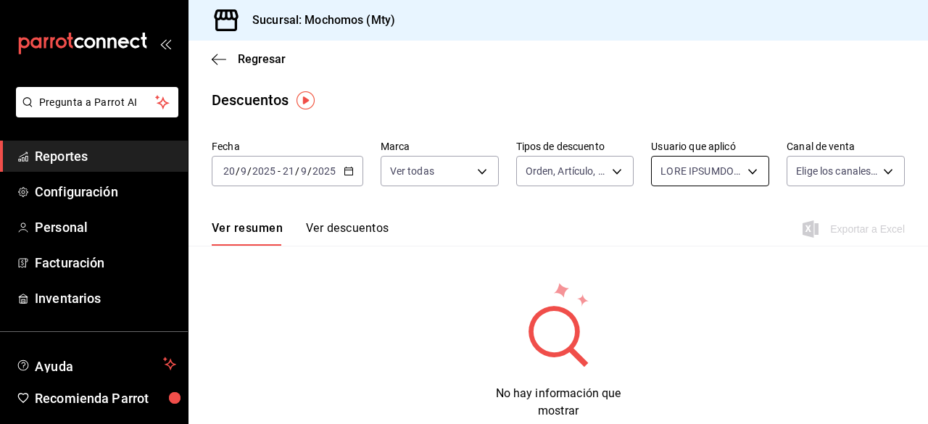
click at [738, 167] on body "Pregunta a Parrot AI Reportes Configuración Personal Facturación Inventarios Ay…" at bounding box center [464, 212] width 928 height 424
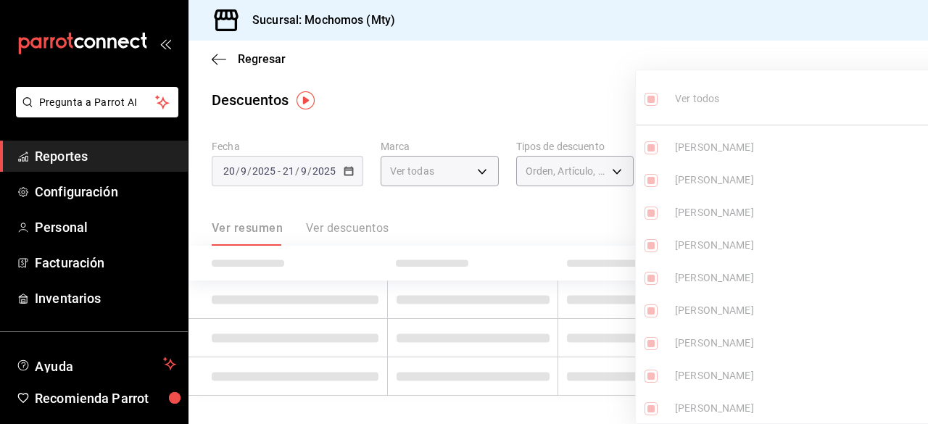
click at [742, 172] on ul "Ver todos Elizabeth Castellanos Hernández JUAN RAYMUNDO GALVEZ HERNANDEZ Deisy …" at bounding box center [801, 251] width 333 height 362
click at [653, 99] on ul "Ver todos Elizabeth Castellanos Hernández JUAN RAYMUNDO GALVEZ HERNANDEZ Deisy …" at bounding box center [801, 251] width 333 height 362
click at [566, 101] on div at bounding box center [464, 212] width 928 height 424
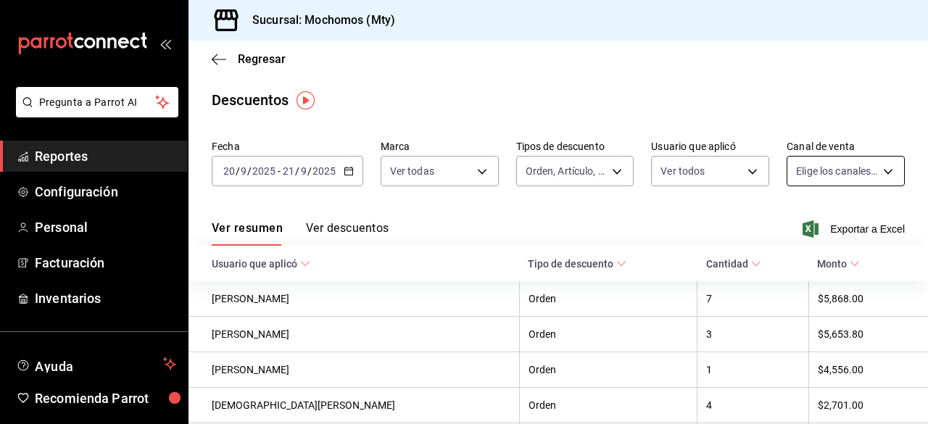
click at [859, 172] on body "Pregunta a Parrot AI Reportes Configuración Personal Facturación Inventarios Ay…" at bounding box center [464, 212] width 928 height 424
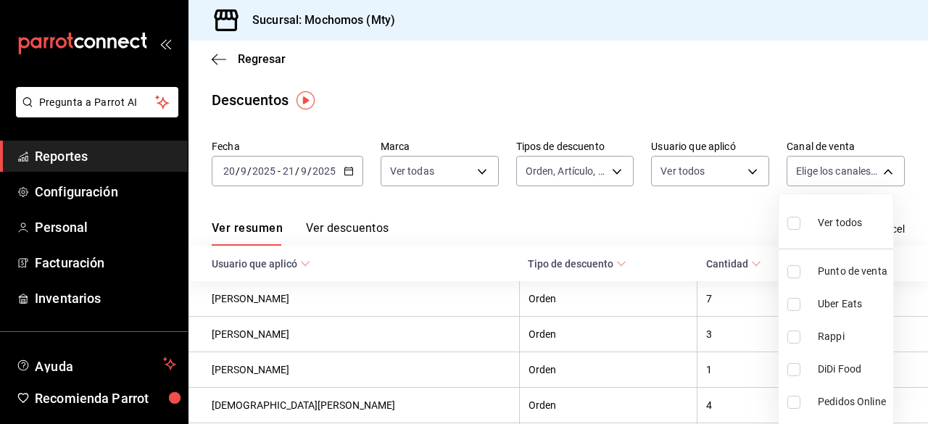
click at [793, 230] on label at bounding box center [796, 222] width 19 height 21
click at [793, 230] on input "checkbox" at bounding box center [793, 223] width 13 height 13
click at [796, 222] on input "checkbox" at bounding box center [793, 223] width 13 height 13
click at [700, 209] on div at bounding box center [464, 212] width 928 height 424
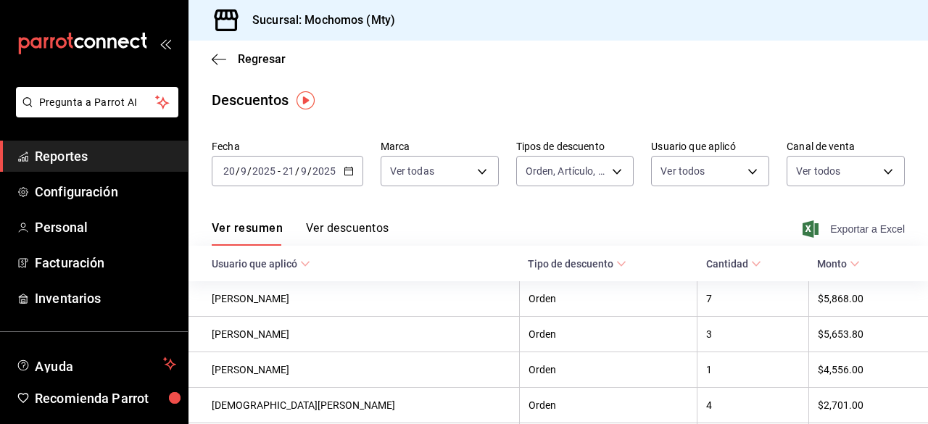
click at [803, 234] on icon "button" at bounding box center [810, 228] width 16 height 17
click at [101, 164] on span "Reportes" at bounding box center [105, 156] width 141 height 20
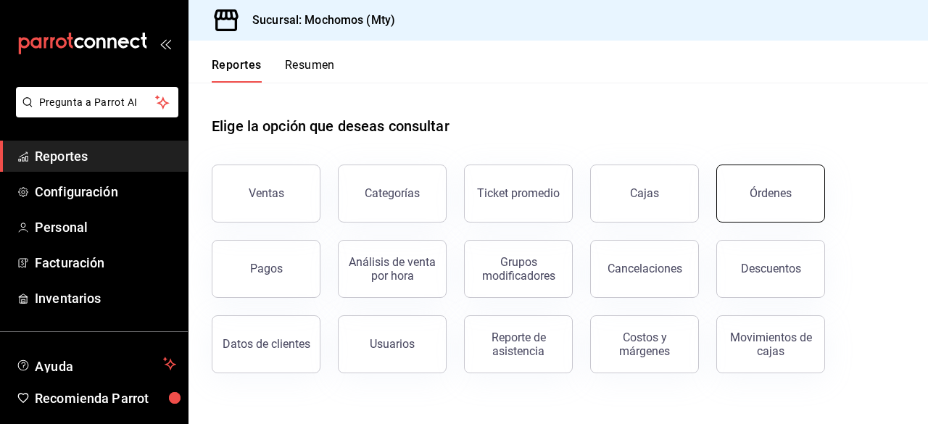
click at [752, 200] on button "Órdenes" at bounding box center [770, 193] width 109 height 58
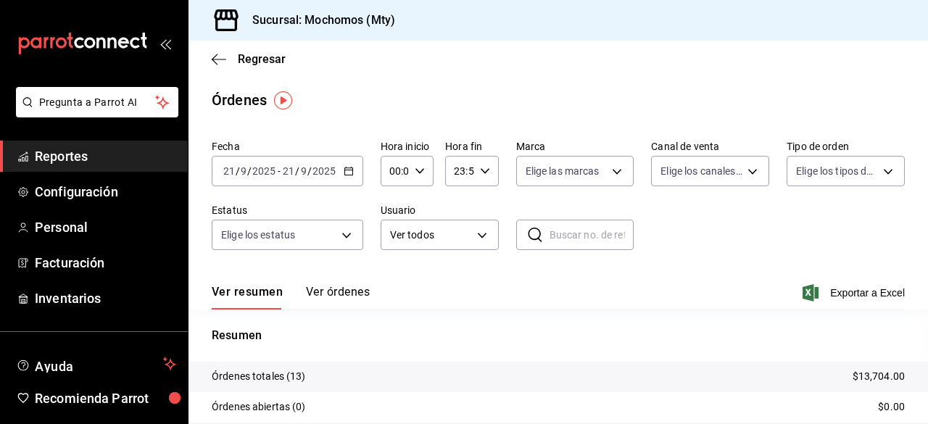
click at [345, 172] on icon "button" at bounding box center [348, 171] width 10 height 10
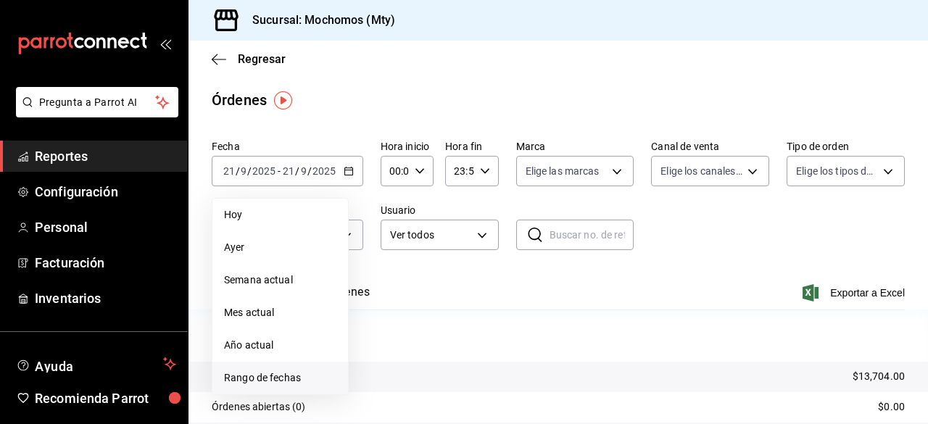
click at [279, 375] on span "Rango de fechas" at bounding box center [280, 377] width 112 height 15
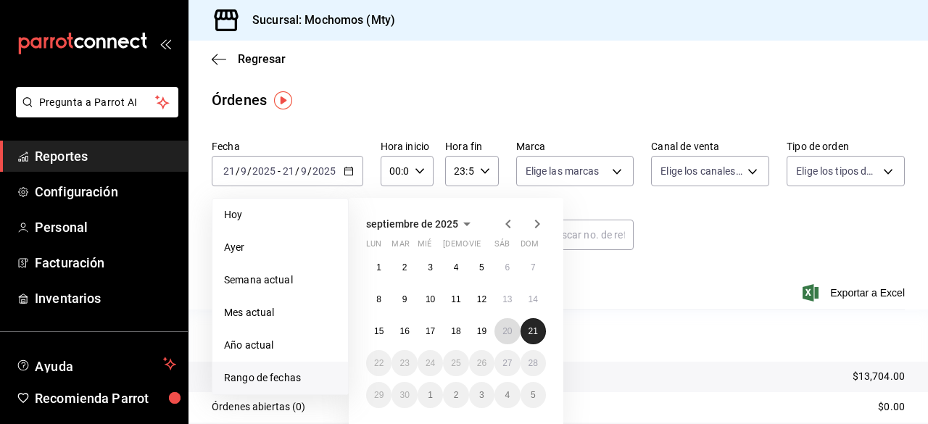
drag, startPoint x: 512, startPoint y: 339, endPoint x: 535, endPoint y: 334, distance: 23.7
click at [535, 334] on div "1 2 3 4 5 6 7 8 9 10 11 12 13 14 15 16 17 18 19 20 21 22 23 24 25 26 27 28 29 3…" at bounding box center [456, 331] width 180 height 154
click at [535, 334] on abbr "21" at bounding box center [532, 331] width 9 height 10
click at [508, 334] on abbr "20" at bounding box center [506, 331] width 9 height 10
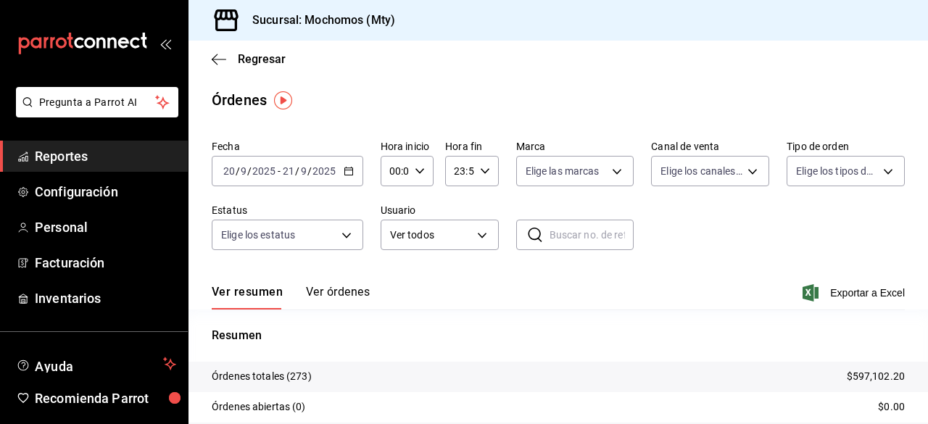
click at [423, 172] on div "00:00 Hora inicio" at bounding box center [406, 171] width 53 height 30
click at [393, 259] on span "05" at bounding box center [392, 261] width 3 height 12
click at [485, 172] on div at bounding box center [464, 212] width 928 height 424
click at [485, 172] on icon "button" at bounding box center [485, 171] width 10 height 10
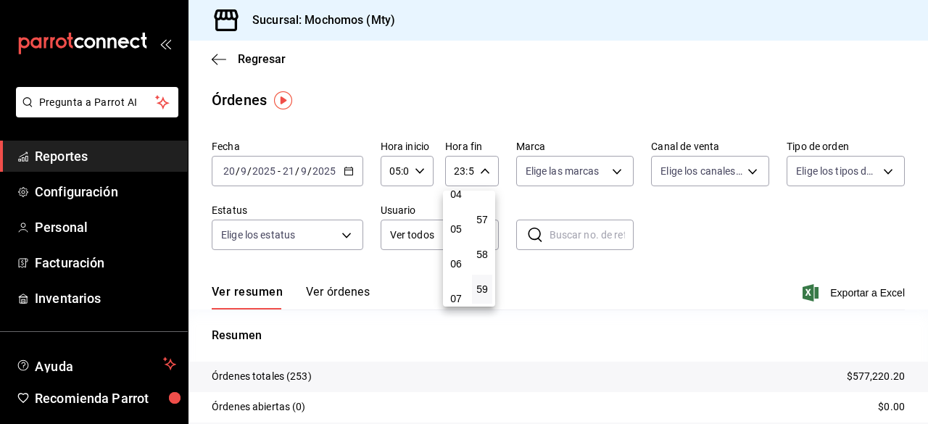
scroll to position [159, 0]
click at [454, 220] on span "05" at bounding box center [455, 223] width 3 height 12
click at [480, 210] on span "00" at bounding box center [481, 208] width 3 height 12
click at [720, 217] on div at bounding box center [464, 212] width 928 height 424
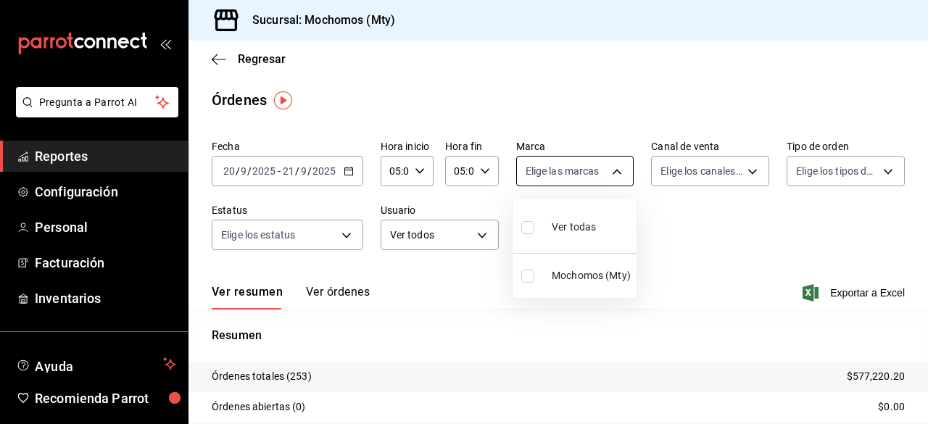
click at [623, 172] on body "Pregunta a Parrot AI Reportes Configuración Personal Facturación Inventarios Ay…" at bounding box center [464, 212] width 928 height 424
click at [531, 233] on label at bounding box center [530, 227] width 19 height 21
click at [531, 233] on input "checkbox" at bounding box center [527, 227] width 13 height 13
click at [528, 225] on input "checkbox" at bounding box center [527, 227] width 13 height 13
click at [742, 169] on div at bounding box center [464, 212] width 928 height 424
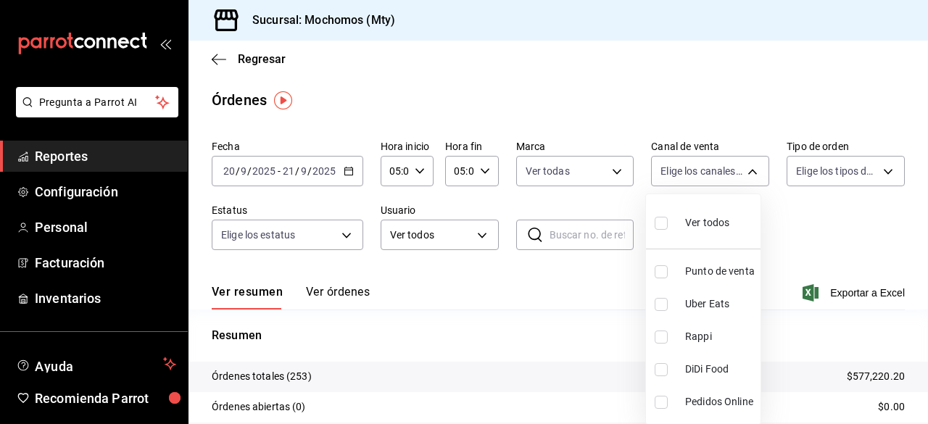
click at [742, 169] on body "Pregunta a Parrot AI Reportes Configuración Personal Facturación Inventarios Ay…" at bounding box center [464, 212] width 928 height 424
click at [662, 222] on input "checkbox" at bounding box center [660, 223] width 13 height 13
click at [884, 170] on div at bounding box center [464, 212] width 928 height 424
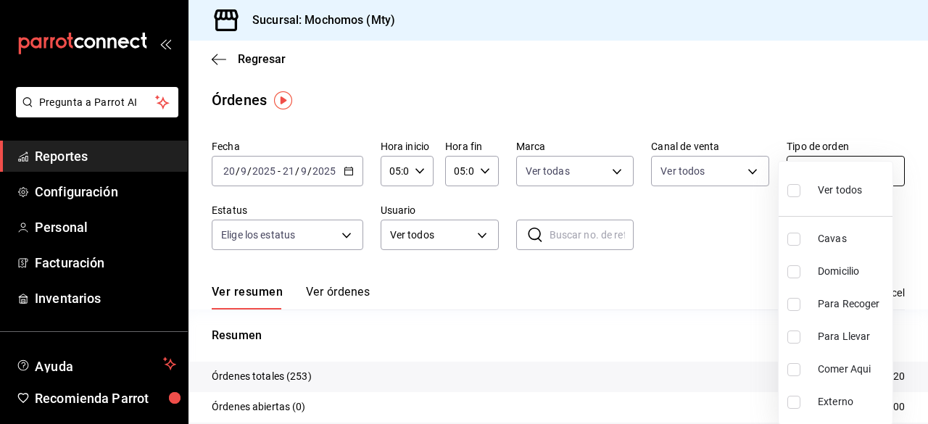
click at [877, 170] on body "Pregunta a Parrot AI Reportes Configuración Personal Facturación Inventarios Ay…" at bounding box center [464, 212] width 928 height 424
click at [791, 193] on input "checkbox" at bounding box center [793, 190] width 13 height 13
click at [343, 240] on div at bounding box center [464, 212] width 928 height 424
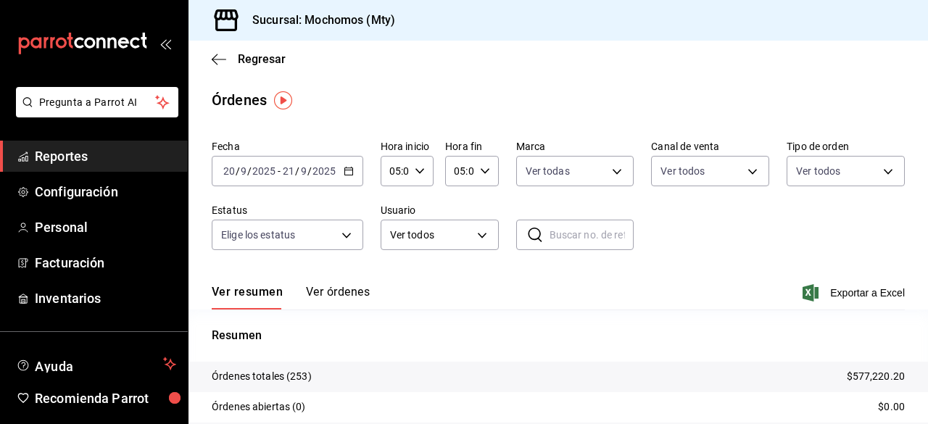
click at [343, 240] on div at bounding box center [464, 212] width 928 height 424
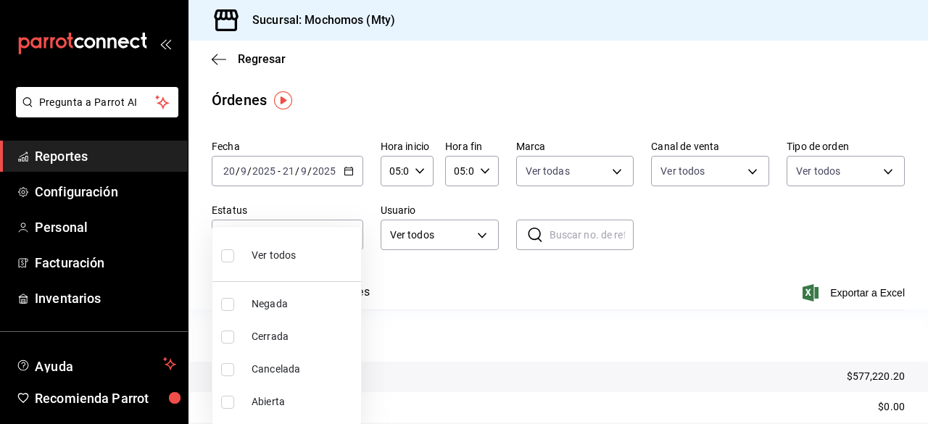
click at [343, 240] on body "Pregunta a Parrot AI Reportes Configuración Personal Facturación Inventarios Ay…" at bounding box center [464, 212] width 928 height 424
click at [223, 257] on input "checkbox" at bounding box center [227, 255] width 13 height 13
click at [468, 236] on div at bounding box center [464, 212] width 928 height 424
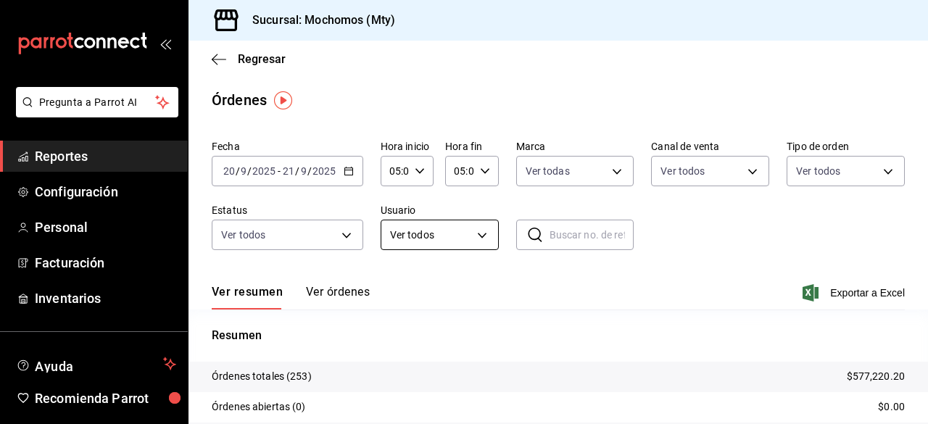
click at [472, 236] on body "Pregunta a Parrot AI Reportes Configuración Personal Facturación Inventarios Ay…" at bounding box center [464, 212] width 928 height 424
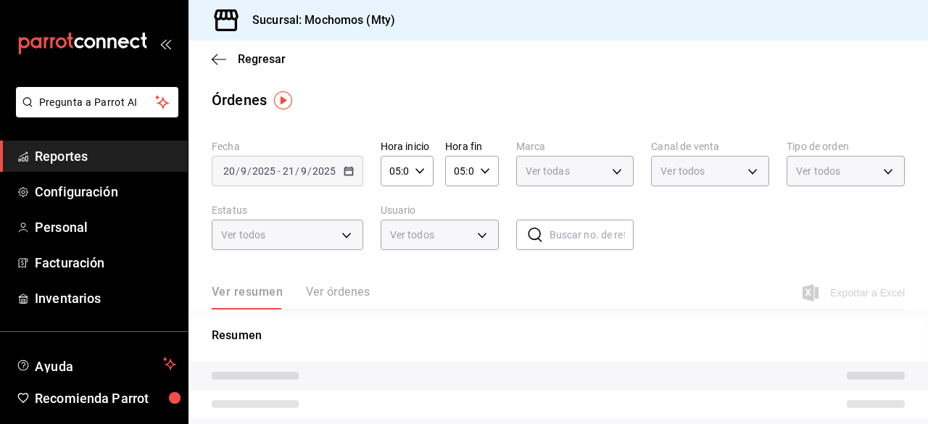
click at [410, 157] on li "Ver todos" at bounding box center [493, 168] width 227 height 22
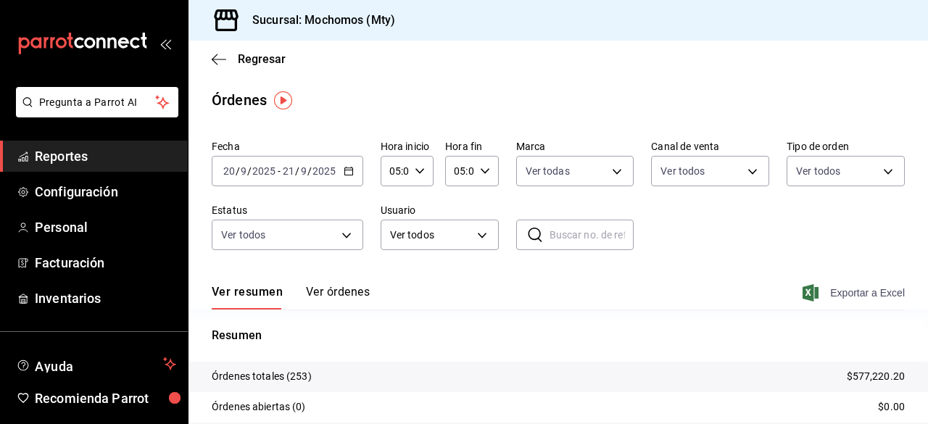
click at [802, 292] on icon "button" at bounding box center [810, 292] width 16 height 17
